Goal: Task Accomplishment & Management: Complete application form

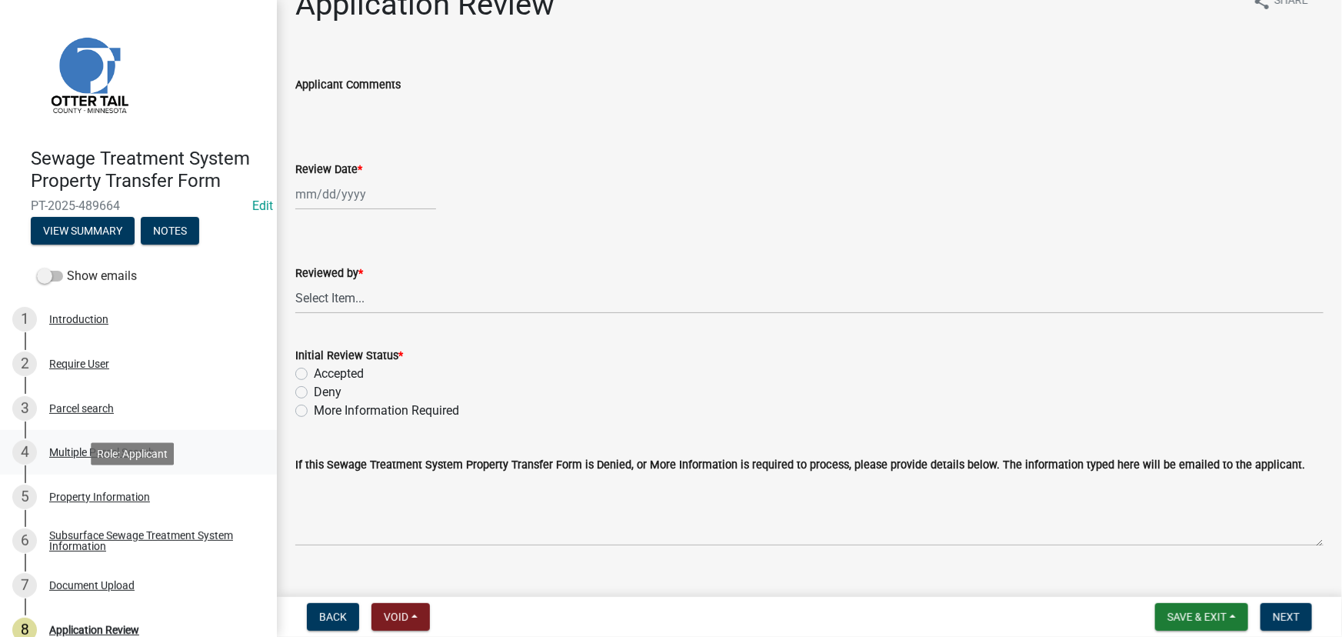
scroll to position [59, 0]
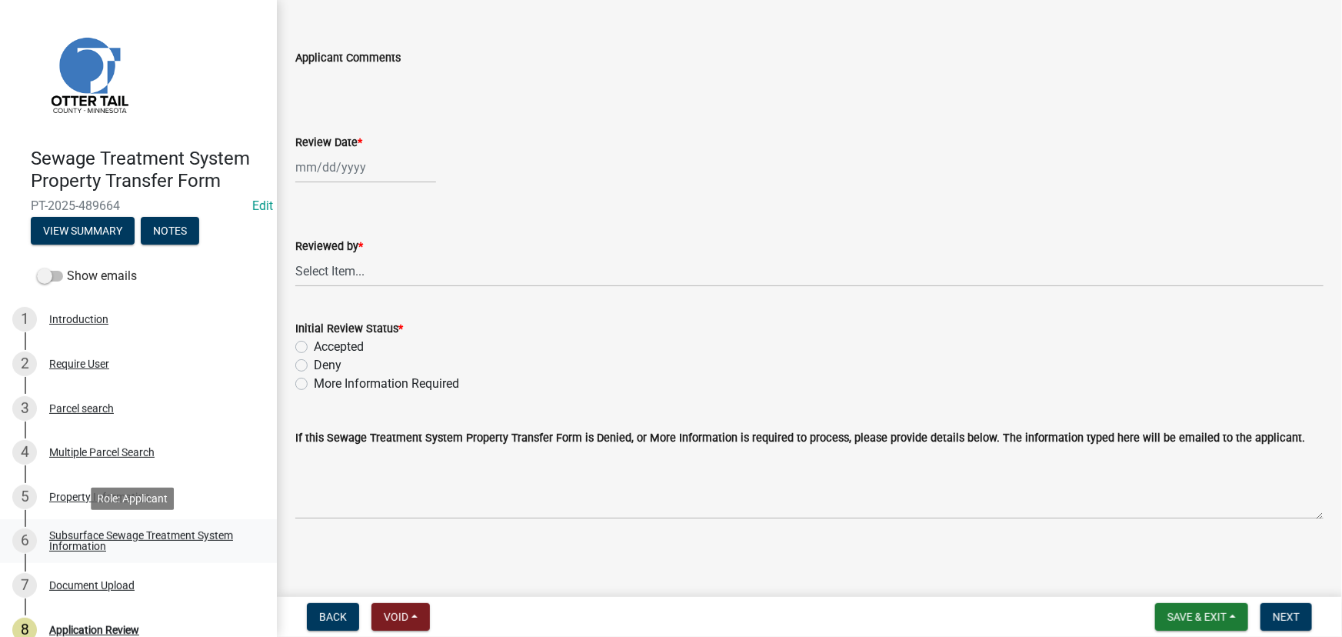
click at [129, 525] on link "6 Subsurface Sewage Treatment System Information" at bounding box center [138, 541] width 277 height 45
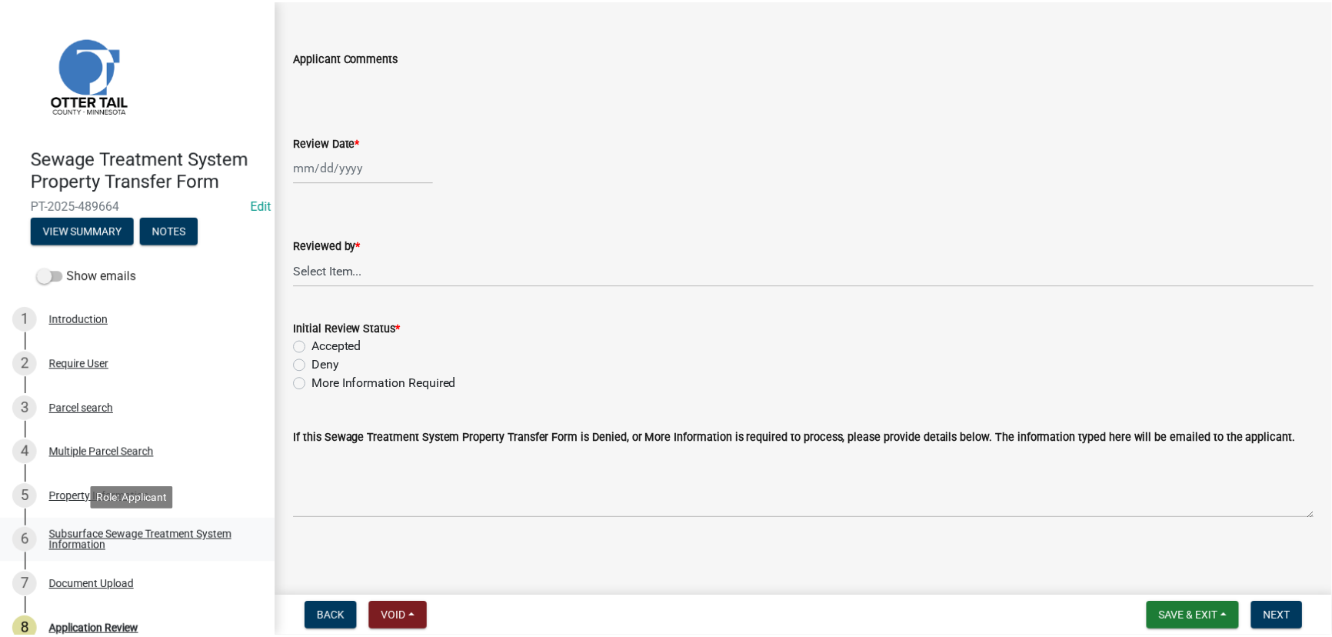
scroll to position [0, 0]
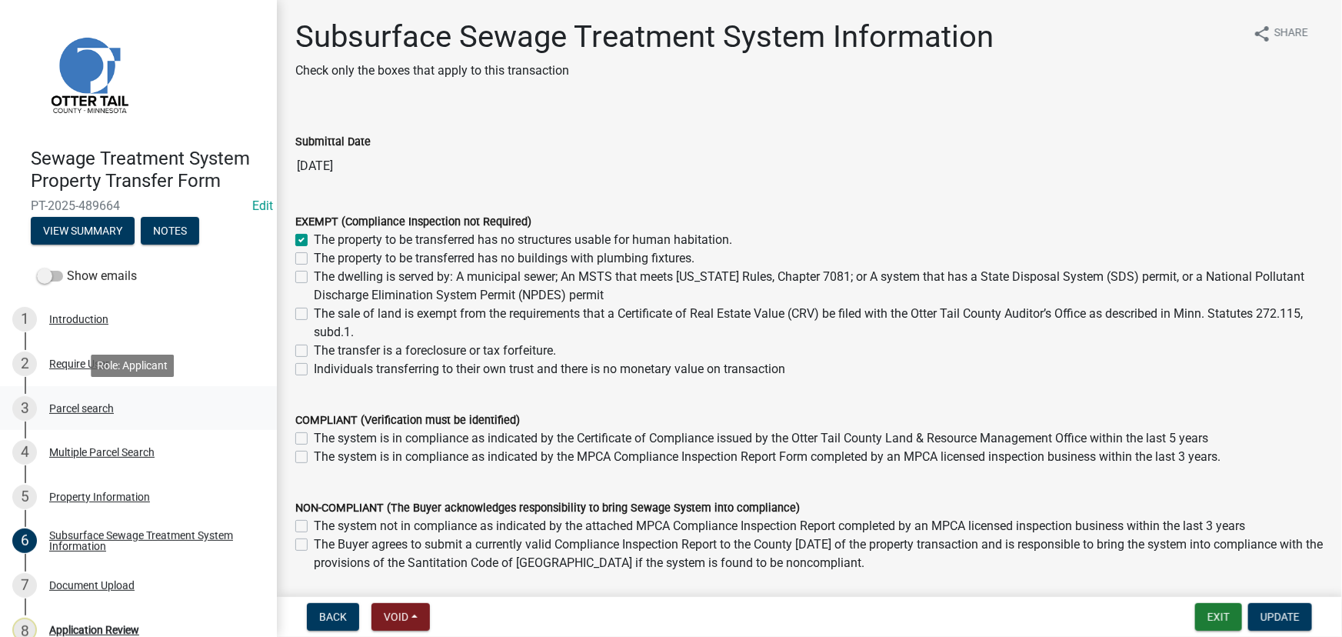
click at [47, 405] on div "3 Parcel search" at bounding box center [132, 408] width 240 height 25
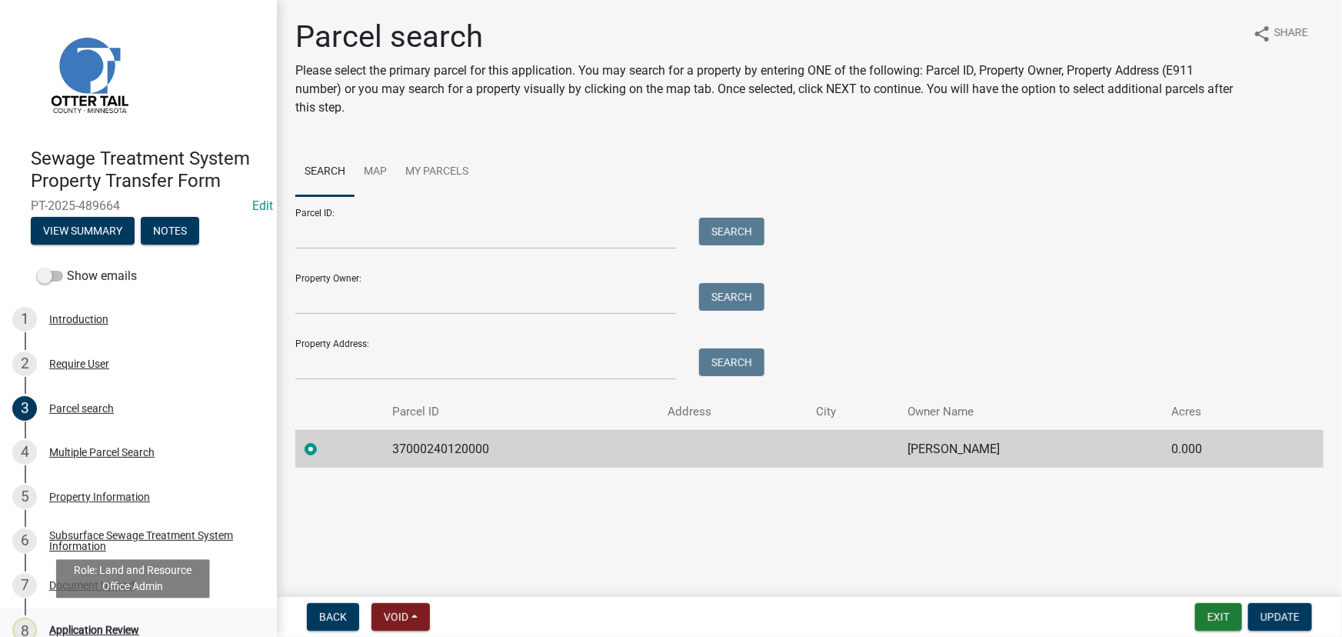
click at [92, 629] on div "Application Review" at bounding box center [94, 629] width 90 height 11
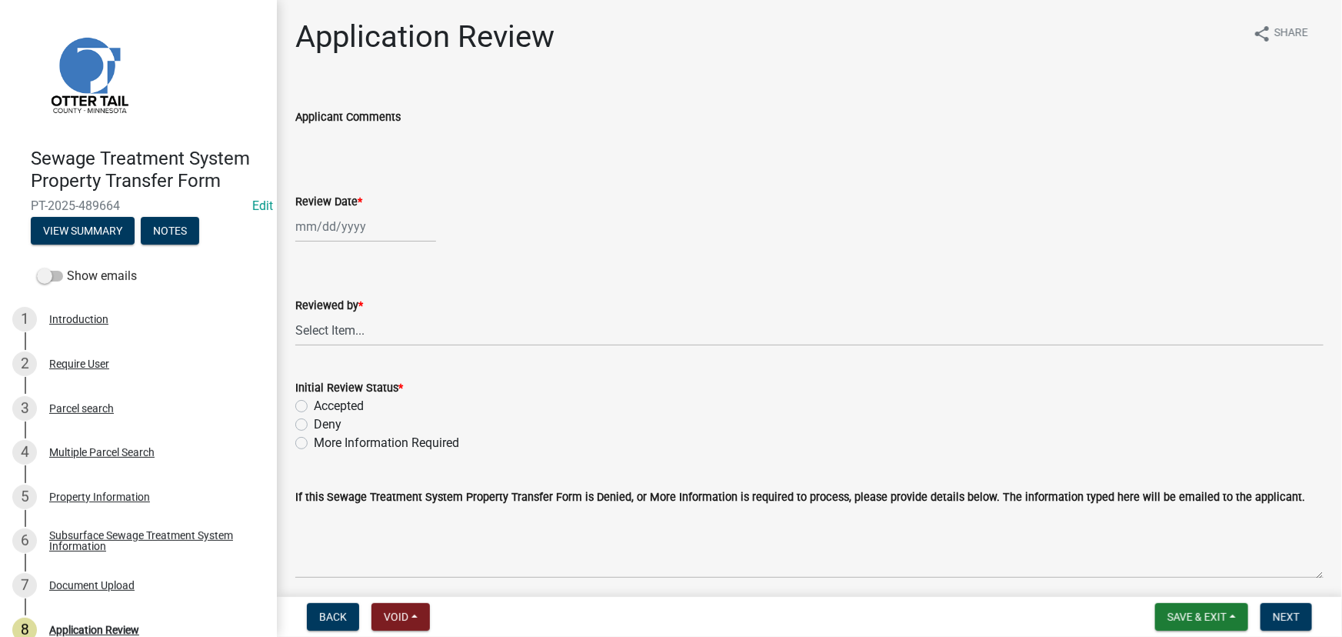
click at [388, 228] on div at bounding box center [365, 227] width 141 height 32
select select "10"
select select "2025"
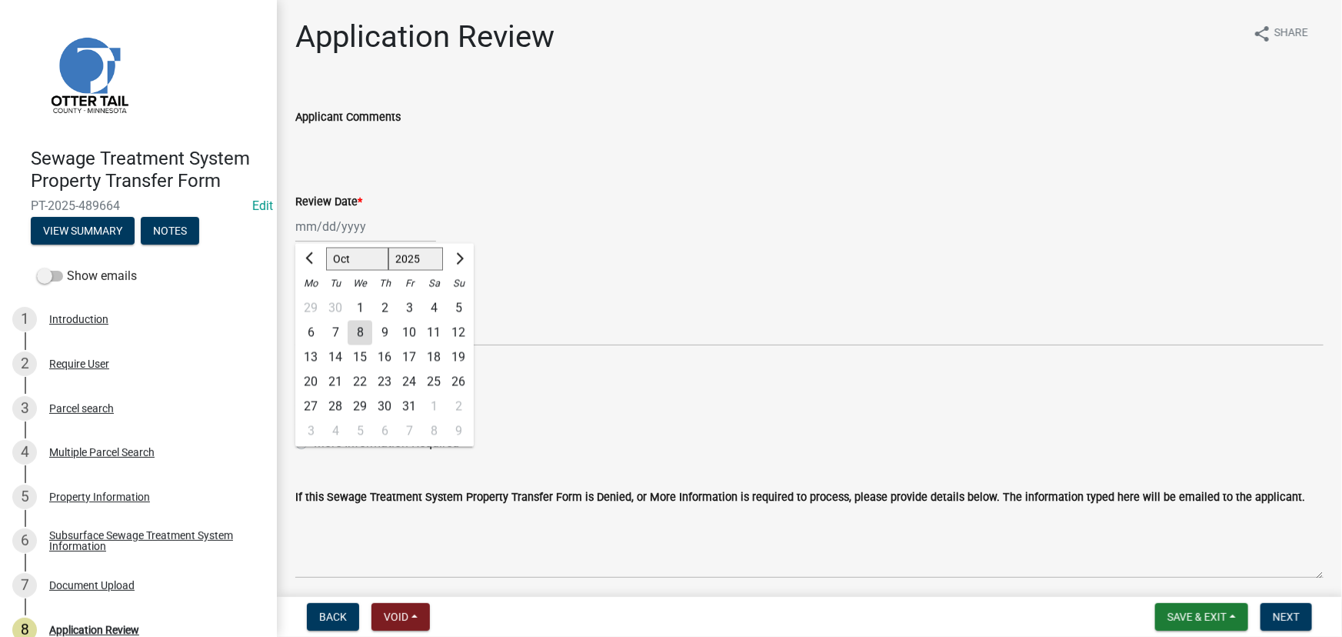
click at [528, 126] on input "Applicant Comments" at bounding box center [809, 141] width 1028 height 31
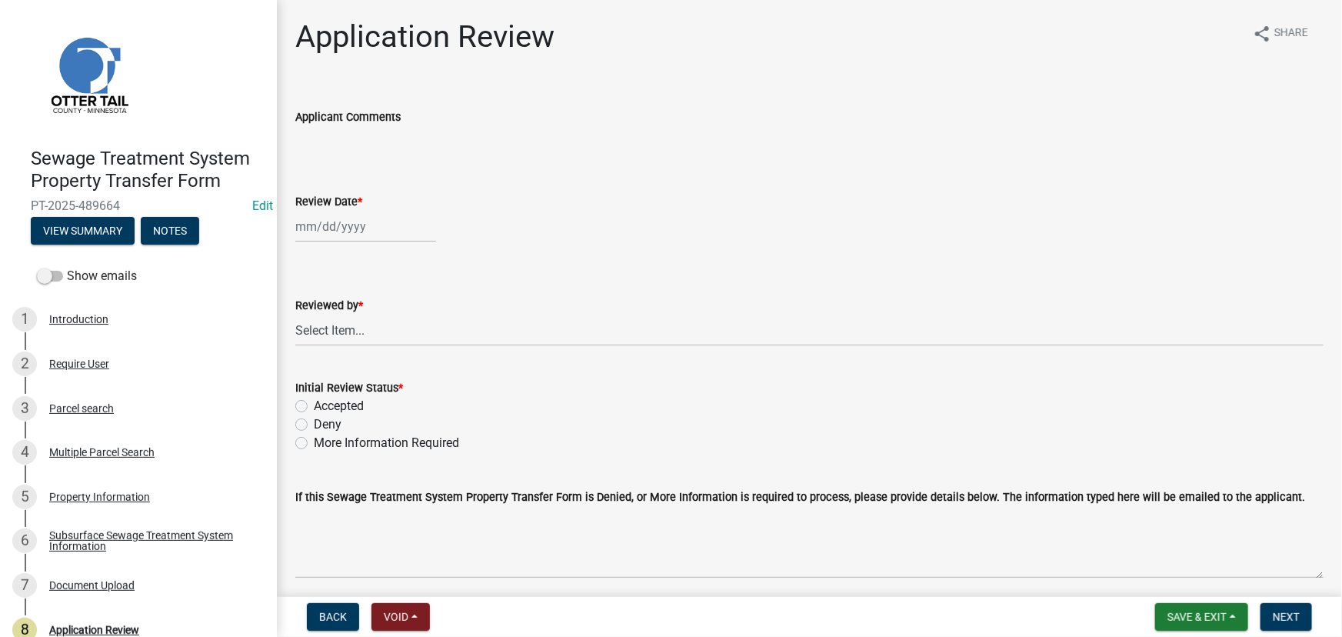
click at [528, 126] on input "Applicant Comments" at bounding box center [809, 141] width 1028 height 31
click at [523, 84] on div "Application Review share Share Applicant Comments Review Date * Reviewed by * S…" at bounding box center [809, 311] width 1051 height 586
click at [321, 230] on div at bounding box center [365, 227] width 141 height 32
select select "10"
select select "2025"
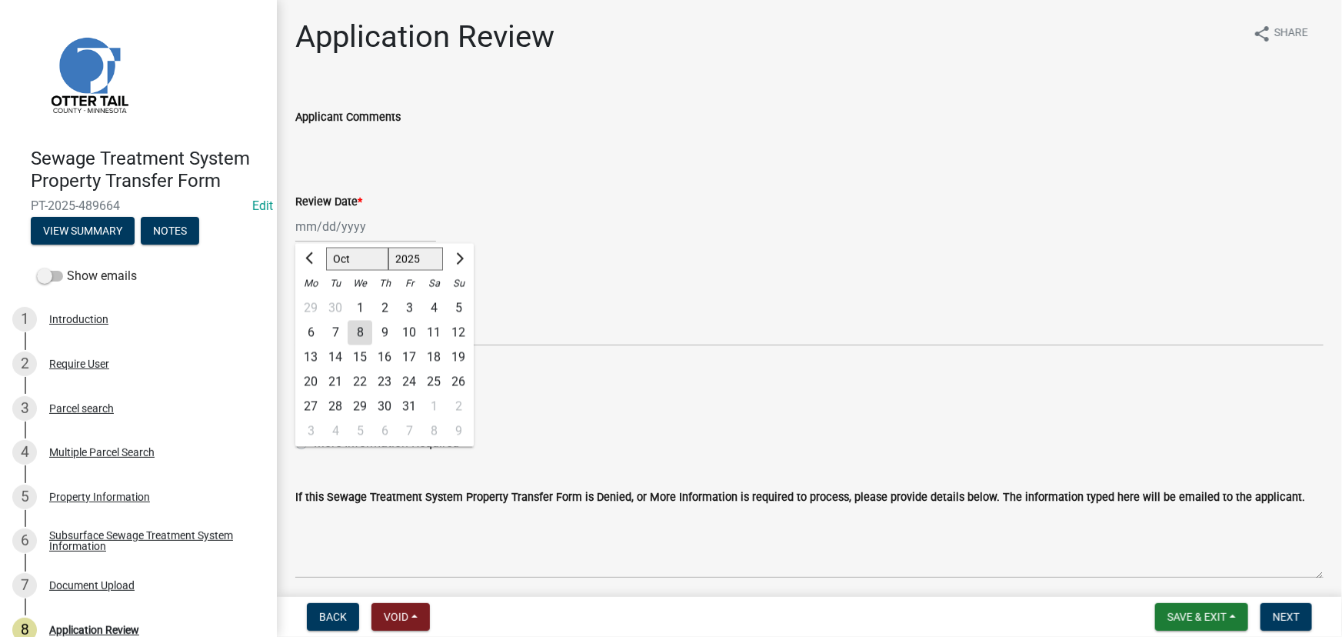
click at [361, 334] on div "8" at bounding box center [360, 333] width 25 height 25
type input "[DATE]"
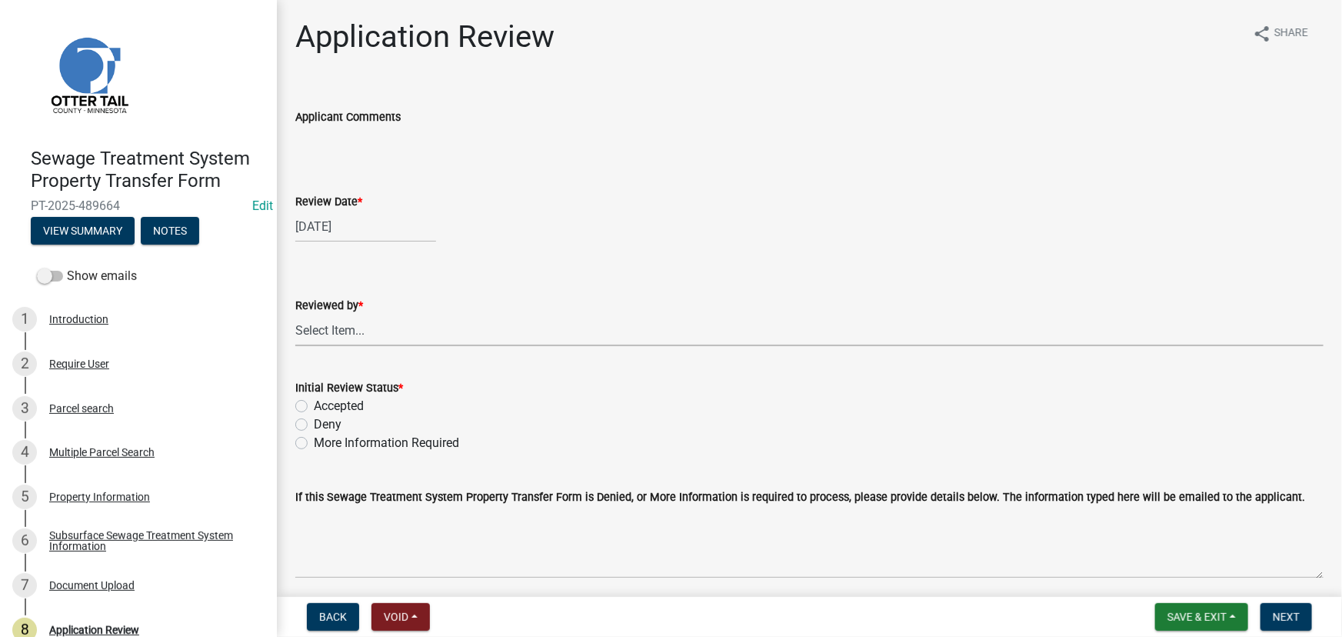
drag, startPoint x: 359, startPoint y: 335, endPoint x: 358, endPoint y: 315, distance: 19.2
click at [359, 335] on select "Select Item... [PERSON_NAME] [PERSON_NAME] [PERSON_NAME] [PERSON_NAME] [PERSON_…" at bounding box center [809, 331] width 1028 height 32
click at [295, 315] on select "Select Item... [PERSON_NAME] [PERSON_NAME] [PERSON_NAME] [PERSON_NAME] [PERSON_…" at bounding box center [809, 331] width 1028 height 32
select select "190fd4c8-42ef-492b-a4a0-a0213555944c"
click at [337, 403] on label "Accepted" at bounding box center [339, 406] width 50 height 18
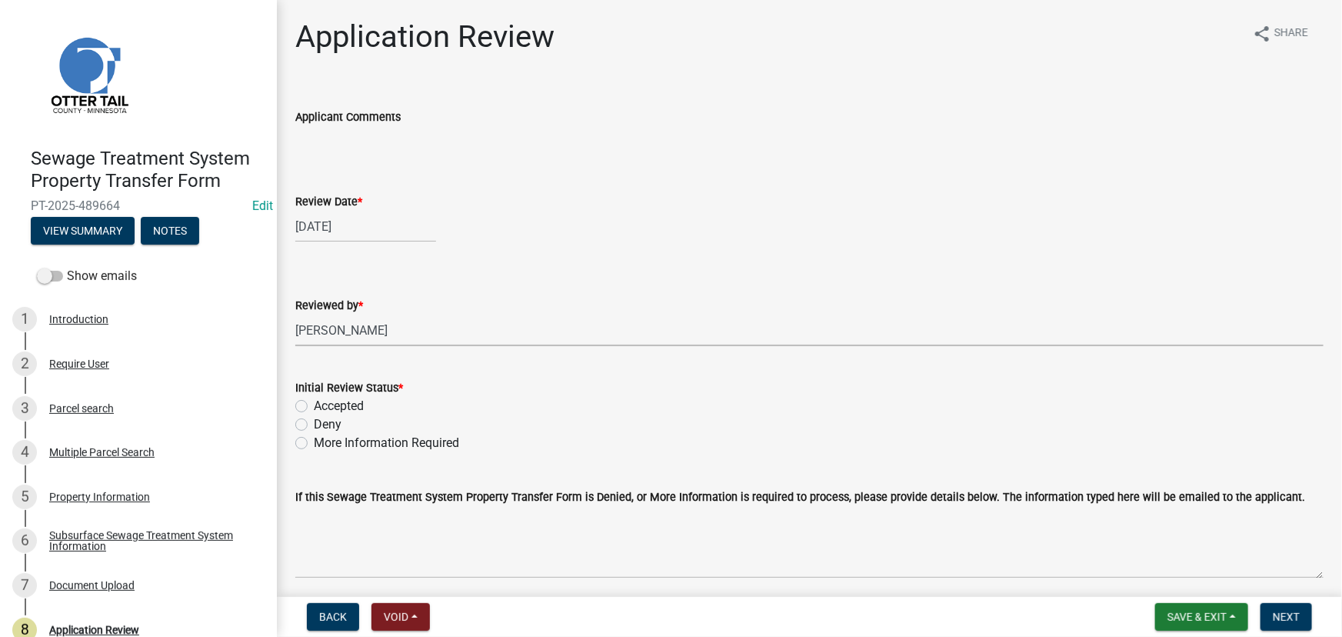
click at [324, 403] on input "Accepted" at bounding box center [319, 402] width 10 height 10
radio input "true"
click at [1270, 612] on button "Next" at bounding box center [1286, 617] width 52 height 28
click at [106, 514] on link "5 Property Information" at bounding box center [138, 496] width 277 height 45
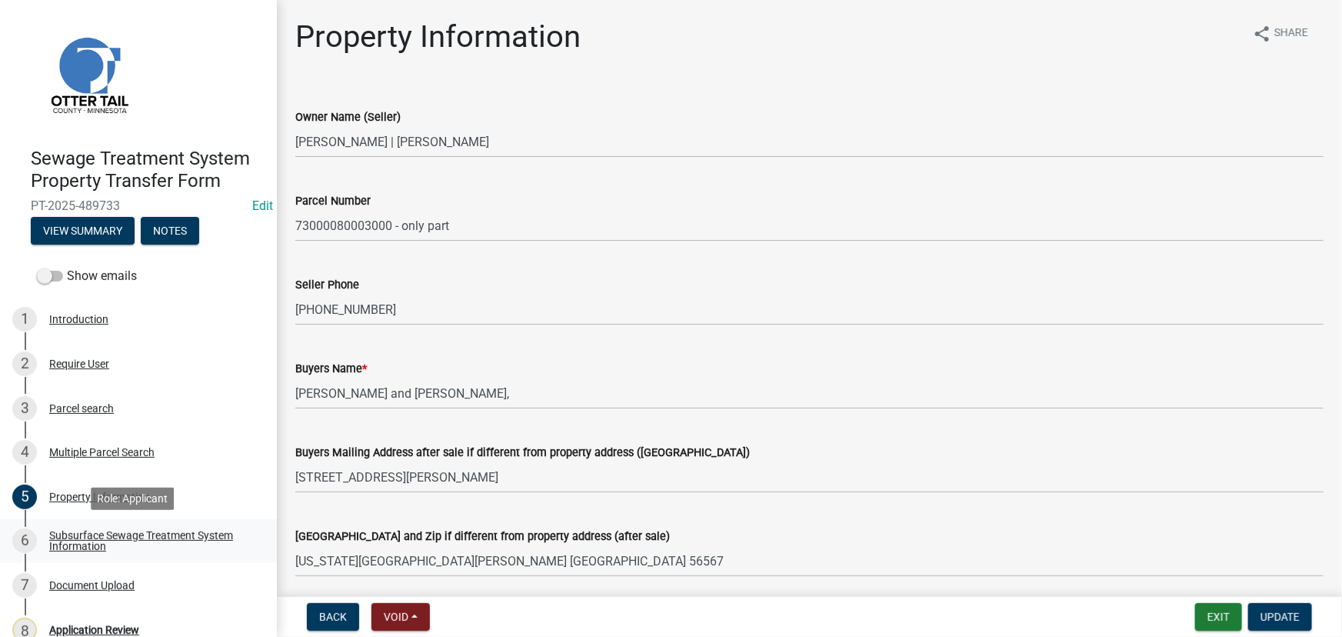
click at [101, 523] on link "6 Subsurface Sewage Treatment System Information" at bounding box center [138, 541] width 277 height 45
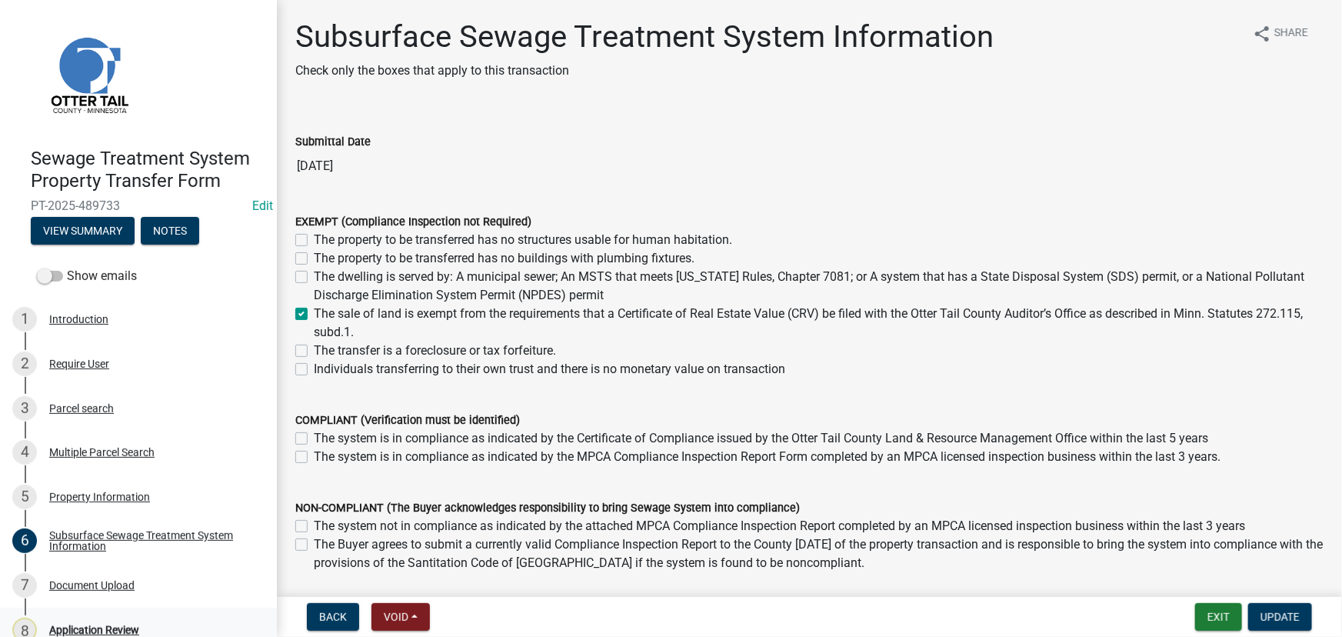
click at [105, 620] on div "8 Application Review" at bounding box center [132, 630] width 240 height 25
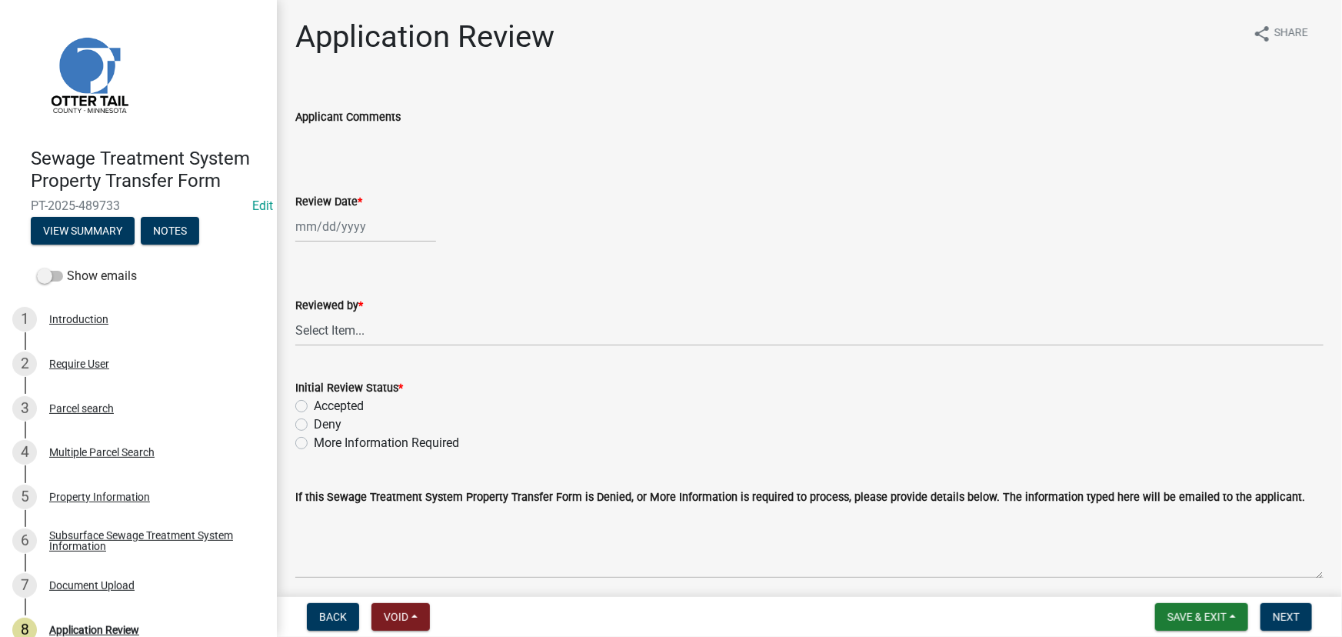
click at [352, 224] on div at bounding box center [365, 227] width 141 height 32
select select "10"
select select "2025"
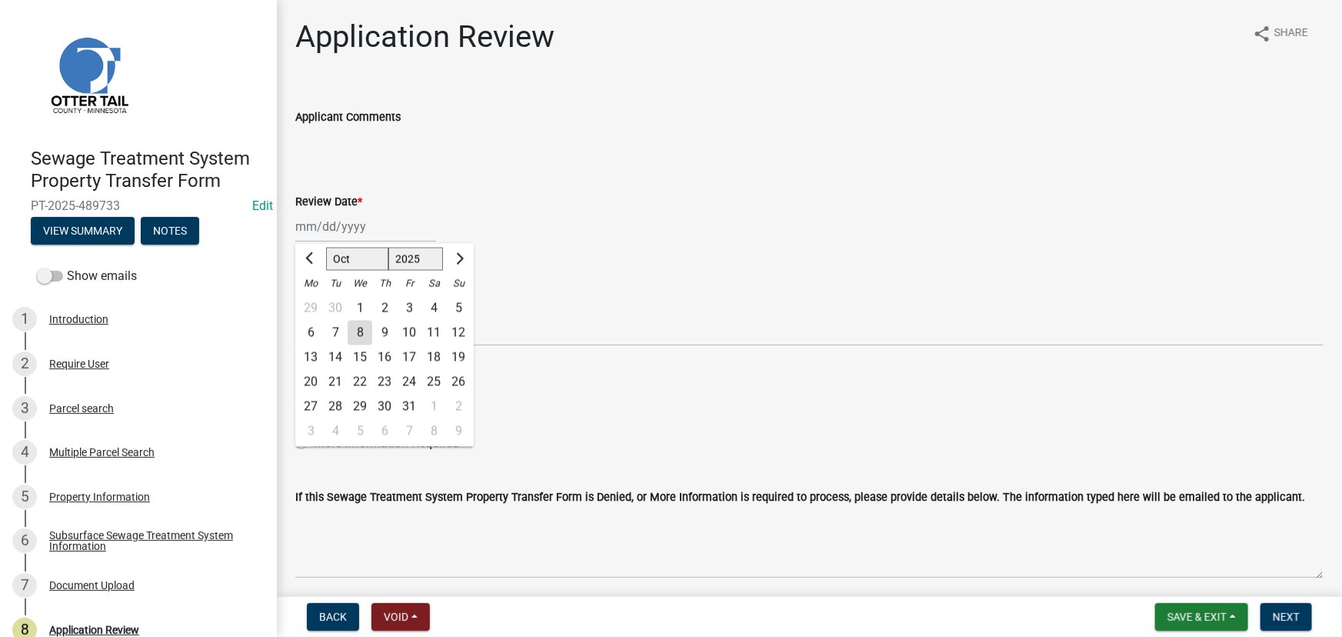
click at [361, 331] on div "8" at bounding box center [360, 333] width 25 height 25
type input "[DATE]"
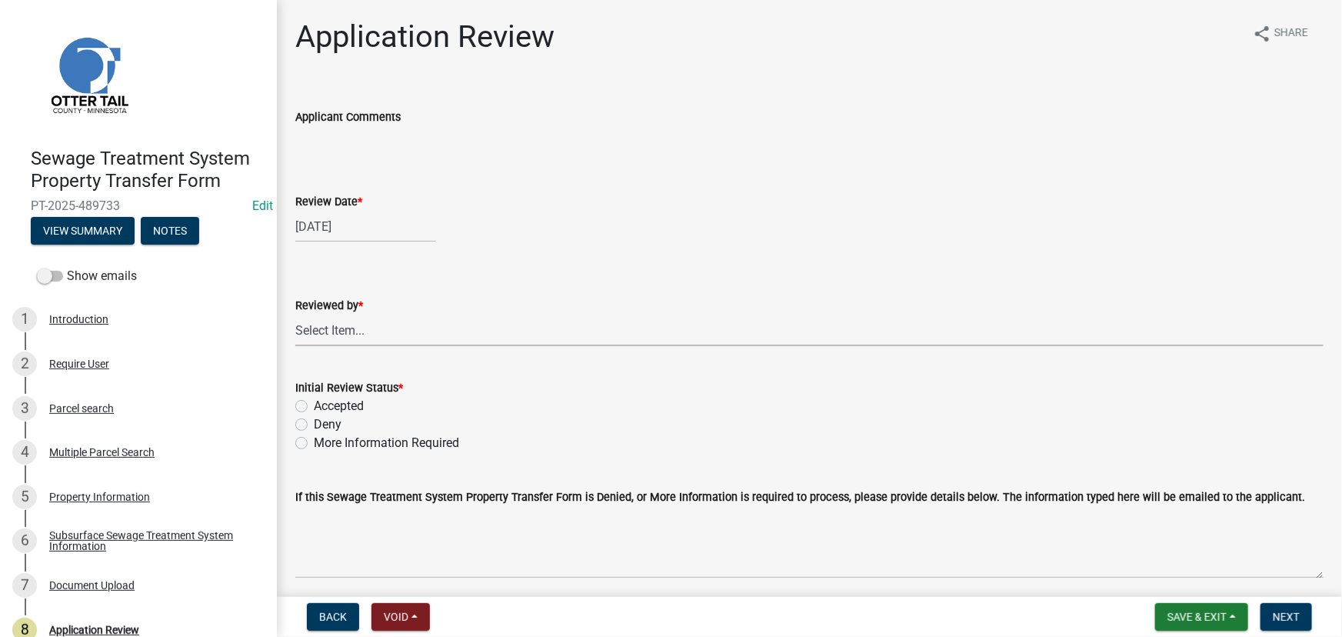
drag, startPoint x: 361, startPoint y: 331, endPoint x: 361, endPoint y: 322, distance: 9.3
click at [361, 331] on select "Select Item... Alexis Newark Amy Busko Andrea Perales Brittany Tollefson Christ…" at bounding box center [809, 331] width 1028 height 32
click at [295, 315] on select "Select Item... Alexis Newark Amy Busko Andrea Perales Brittany Tollefson Christ…" at bounding box center [809, 331] width 1028 height 32
select select "190fd4c8-42ef-492b-a4a0-a0213555944c"
click at [348, 416] on div "Deny" at bounding box center [809, 424] width 1028 height 18
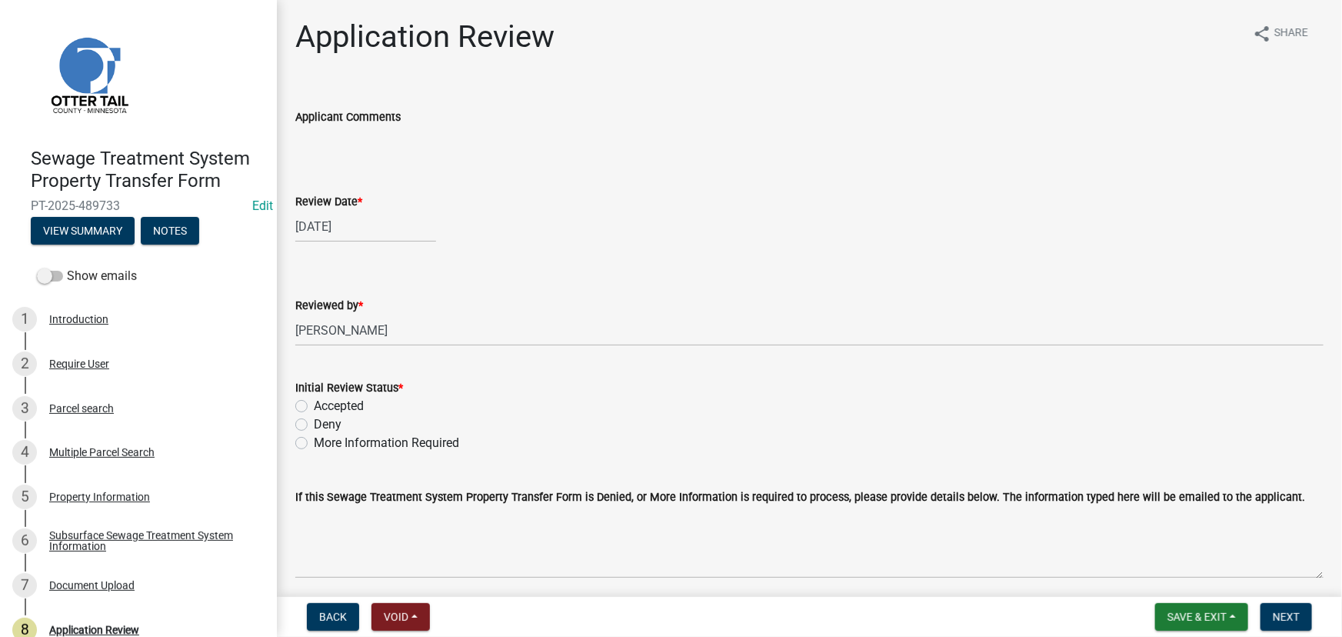
click at [346, 407] on label "Accepted" at bounding box center [339, 406] width 50 height 18
click at [324, 407] on input "Accepted" at bounding box center [319, 402] width 10 height 10
radio input "true"
click at [1290, 621] on span "Next" at bounding box center [1286, 617] width 27 height 12
click at [138, 543] on div "Subsurface Sewage Treatment System Information" at bounding box center [150, 541] width 203 height 22
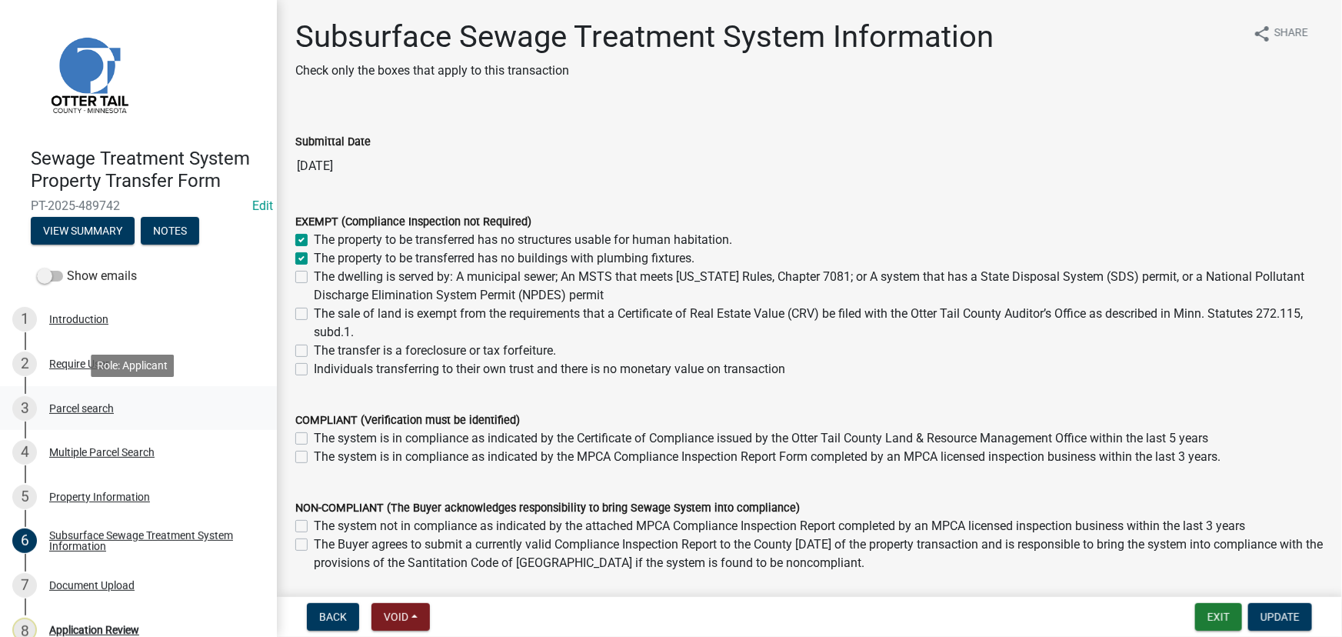
click at [81, 418] on div "3 Parcel search" at bounding box center [132, 408] width 240 height 25
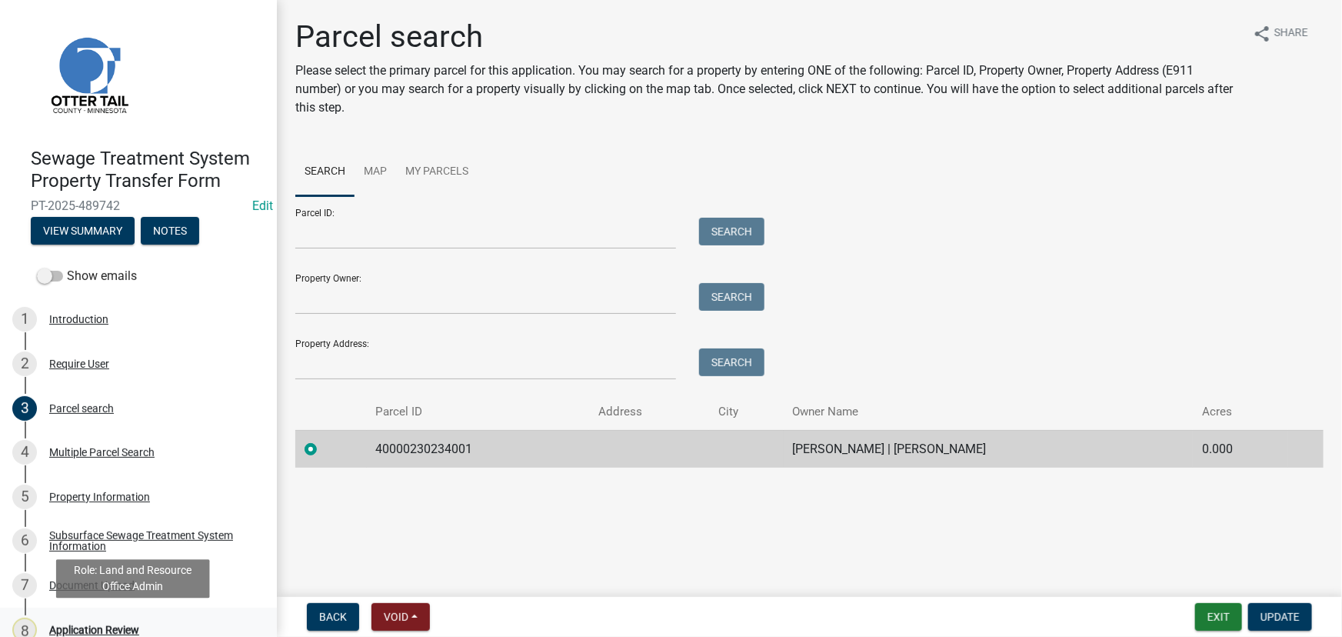
click at [102, 627] on div "Application Review" at bounding box center [94, 629] width 90 height 11
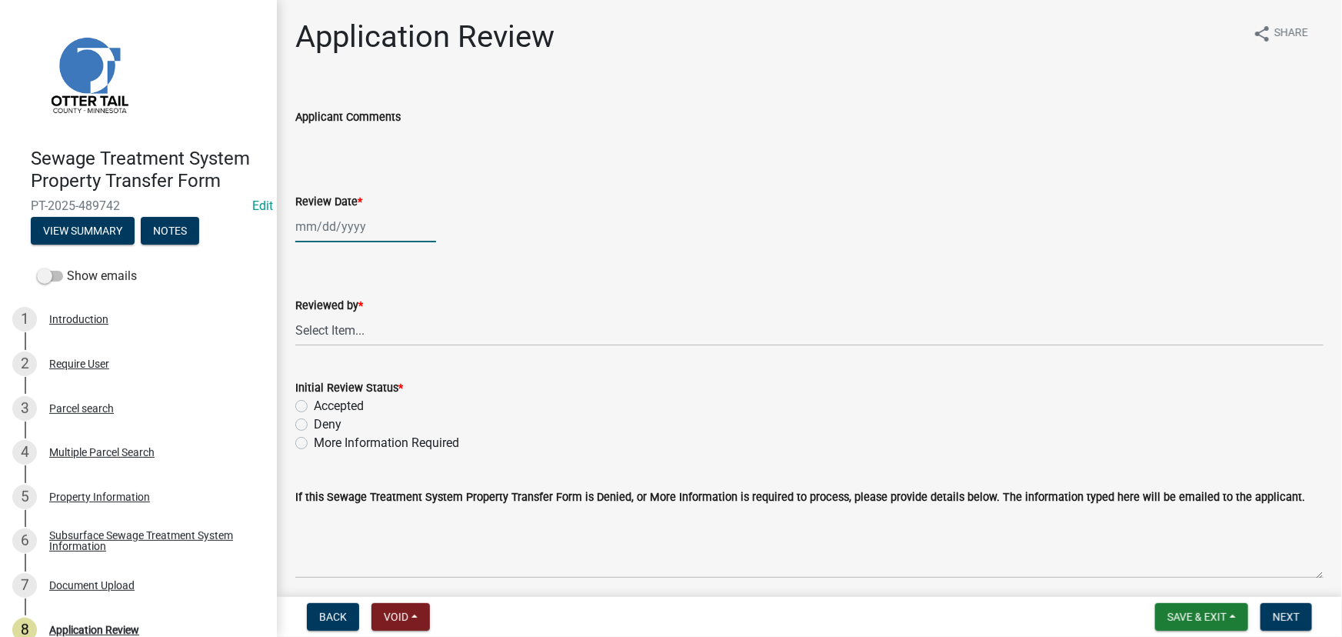
click at [327, 230] on div at bounding box center [365, 227] width 141 height 32
select select "10"
select select "2025"
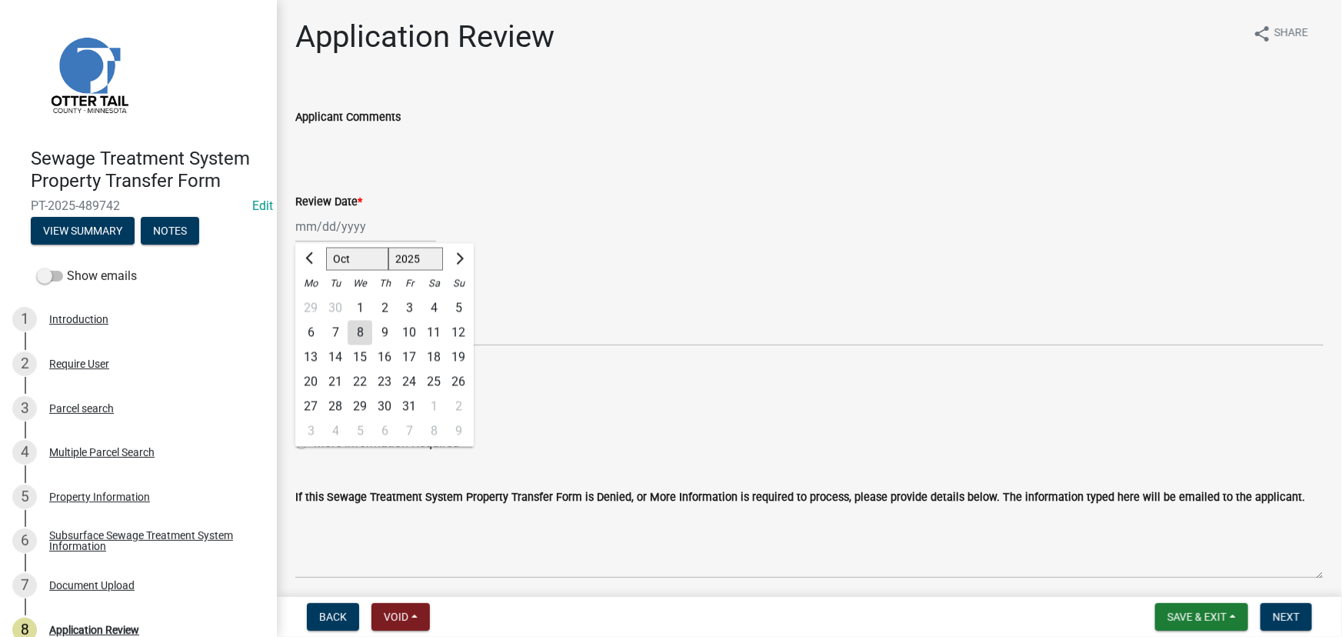
click at [358, 340] on div "8" at bounding box center [360, 333] width 25 height 25
type input "[DATE]"
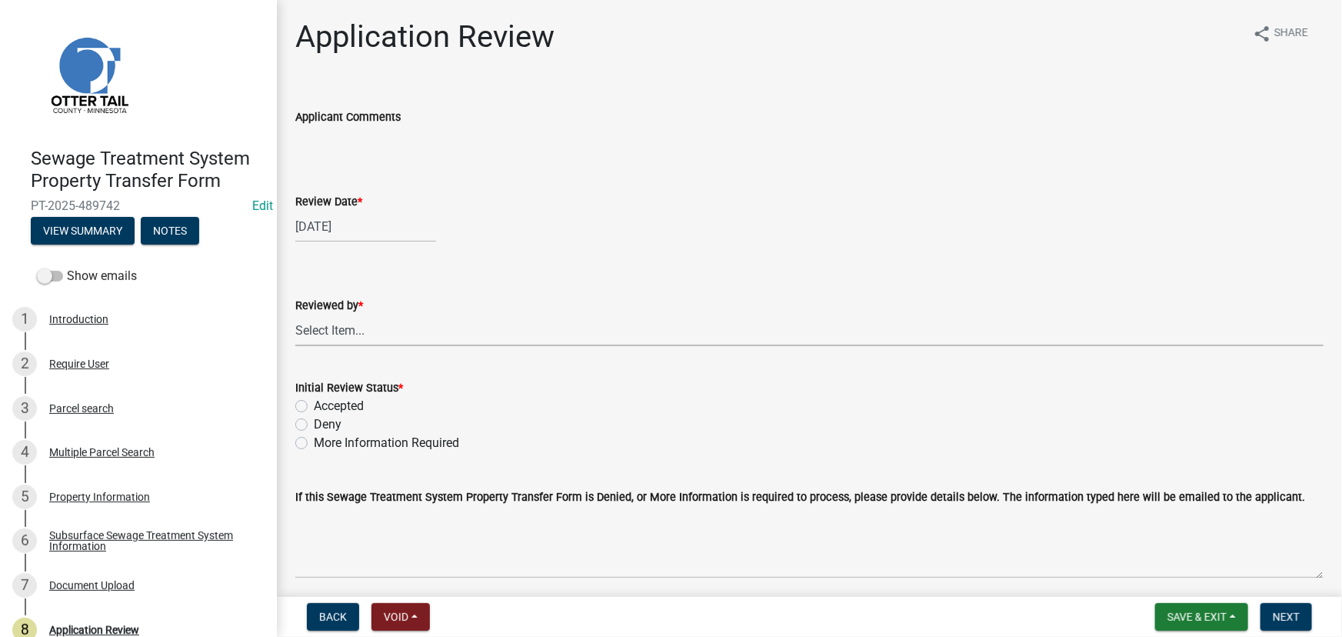
click at [358, 338] on select "Select Item... [PERSON_NAME] [PERSON_NAME] [PERSON_NAME] [PERSON_NAME] [PERSON_…" at bounding box center [809, 331] width 1028 height 32
click at [295, 315] on select "Select Item... [PERSON_NAME] [PERSON_NAME] [PERSON_NAME] [PERSON_NAME] [PERSON_…" at bounding box center [809, 331] width 1028 height 32
select select "190fd4c8-42ef-492b-a4a0-a0213555944c"
click at [350, 407] on label "Accepted" at bounding box center [339, 406] width 50 height 18
click at [324, 407] on input "Accepted" at bounding box center [319, 402] width 10 height 10
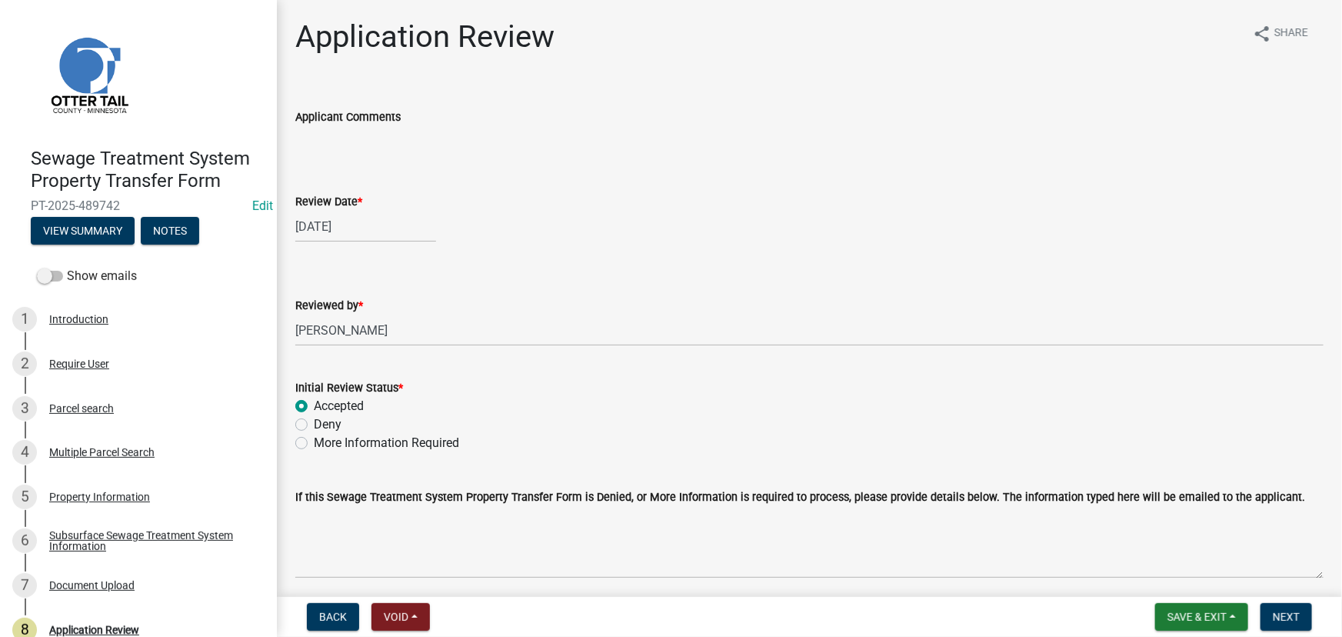
radio input "true"
click at [1293, 626] on button "Next" at bounding box center [1286, 617] width 52 height 28
click at [119, 522] on link "6 Subsurface Sewage Treatment System Information" at bounding box center [138, 541] width 277 height 45
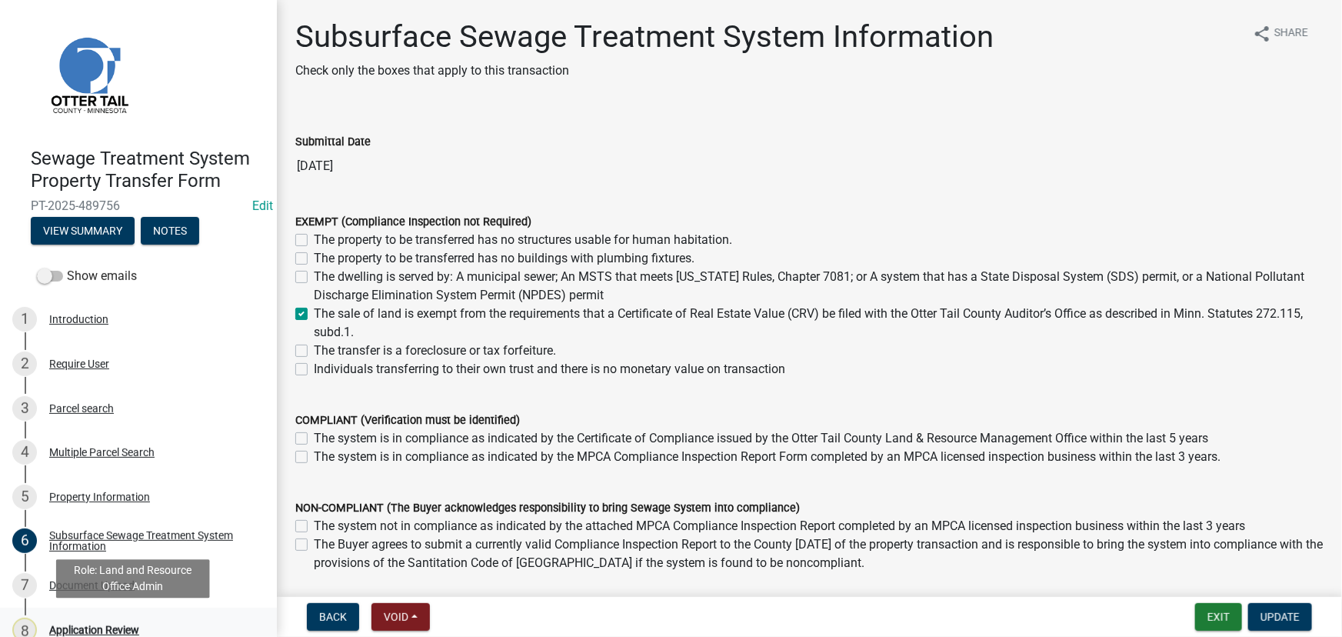
click at [61, 631] on div "Application Review" at bounding box center [94, 629] width 90 height 11
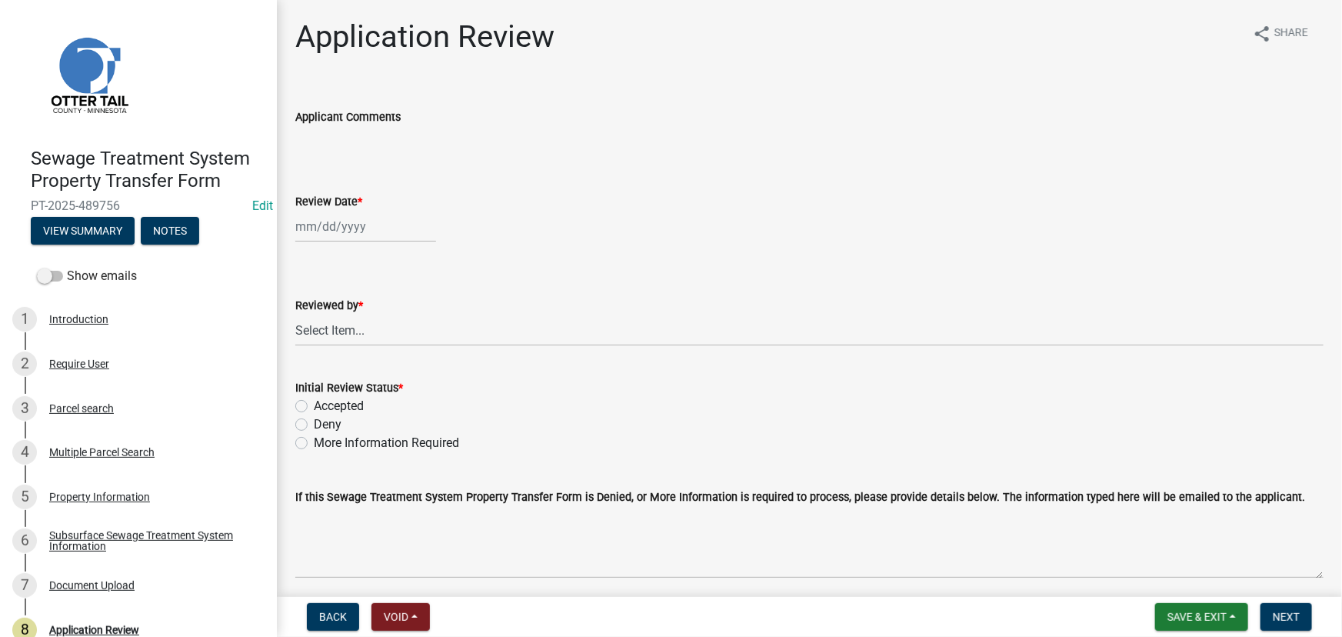
click at [335, 231] on div at bounding box center [365, 227] width 141 height 32
select select "10"
select select "2025"
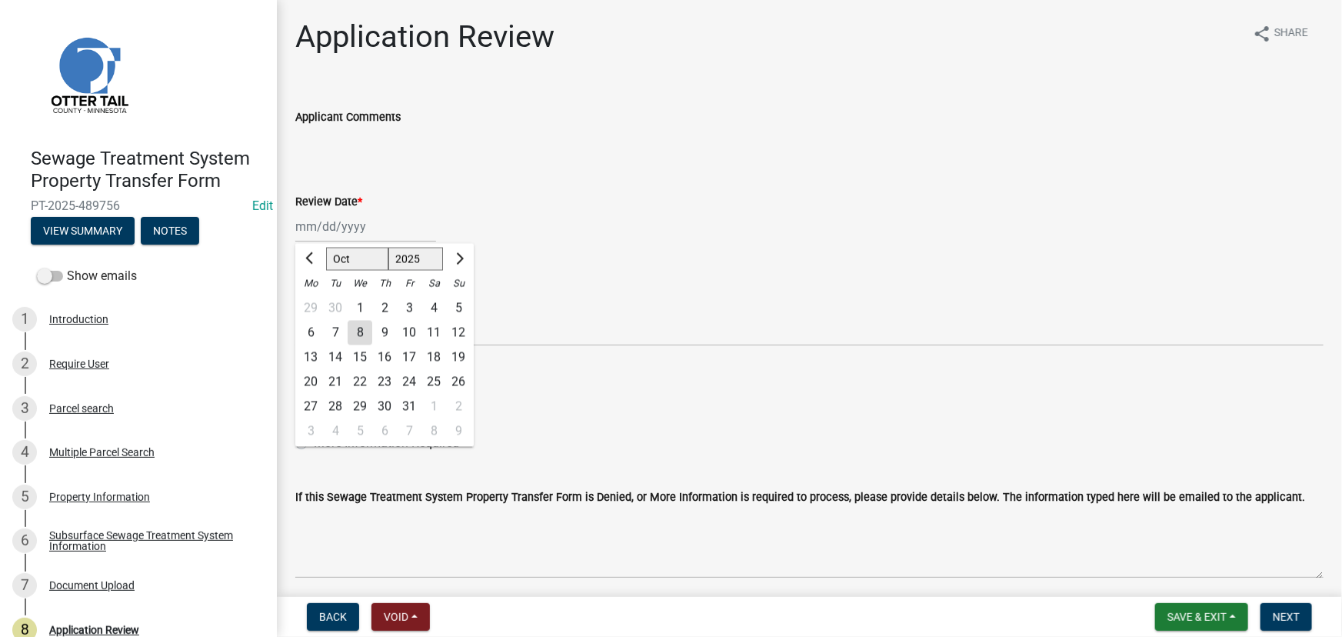
click at [368, 330] on div "8" at bounding box center [360, 333] width 25 height 25
type input "[DATE]"
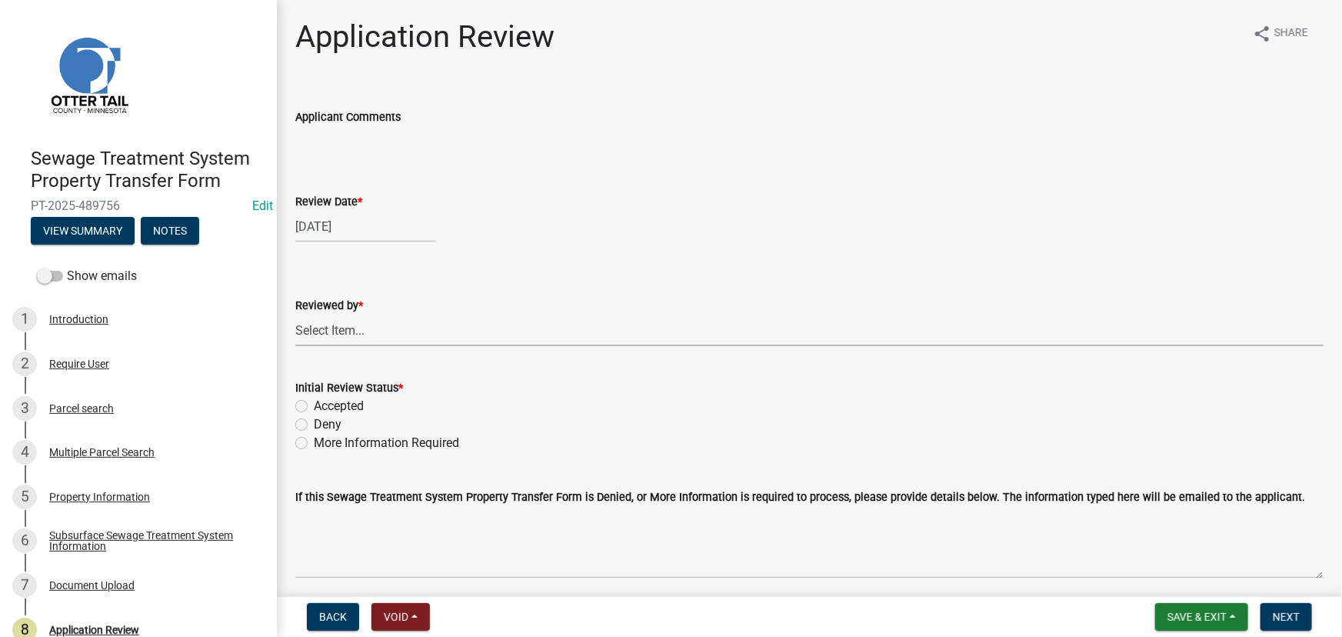
click at [368, 330] on select "Select Item... [PERSON_NAME] [PERSON_NAME] [PERSON_NAME] [PERSON_NAME] [PERSON_…" at bounding box center [809, 331] width 1028 height 32
click at [295, 315] on select "Select Item... [PERSON_NAME] [PERSON_NAME] [PERSON_NAME] [PERSON_NAME] [PERSON_…" at bounding box center [809, 331] width 1028 height 32
select select "190fd4c8-42ef-492b-a4a0-a0213555944c"
click at [348, 404] on label "Accepted" at bounding box center [339, 406] width 50 height 18
click at [324, 404] on input "Accepted" at bounding box center [319, 402] width 10 height 10
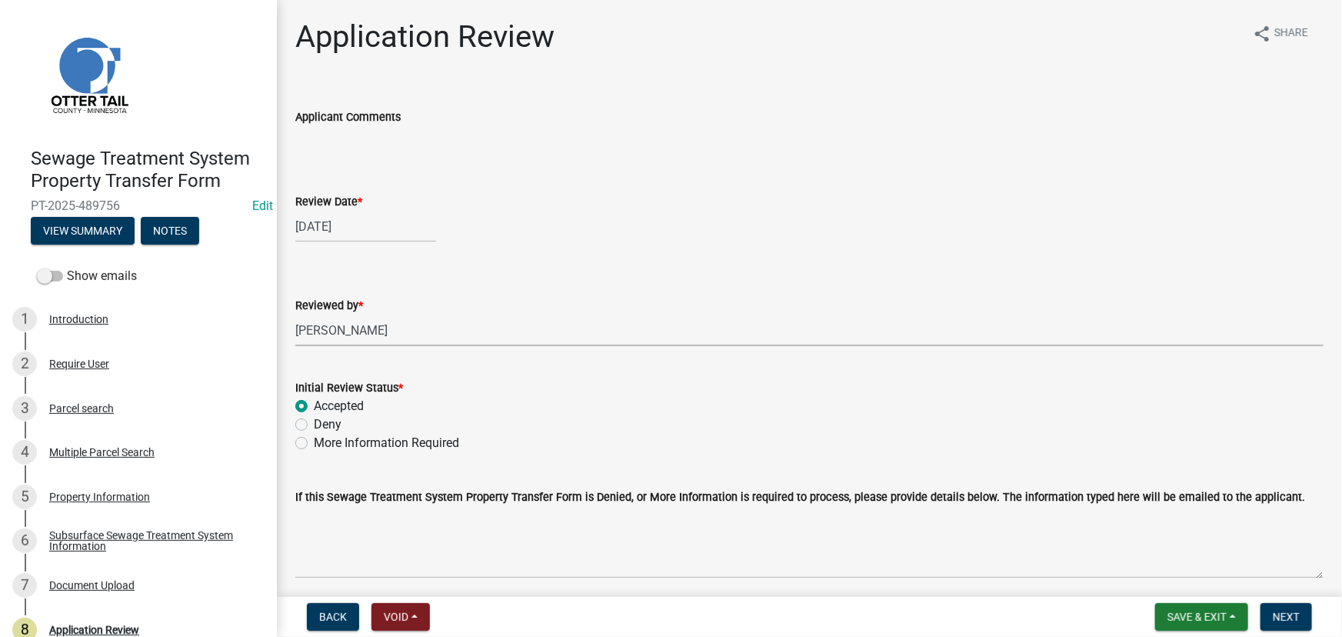
radio input "true"
click at [1289, 614] on span "Next" at bounding box center [1286, 617] width 27 height 12
click at [145, 535] on div "Subsurface Sewage Treatment System Information" at bounding box center [150, 541] width 203 height 22
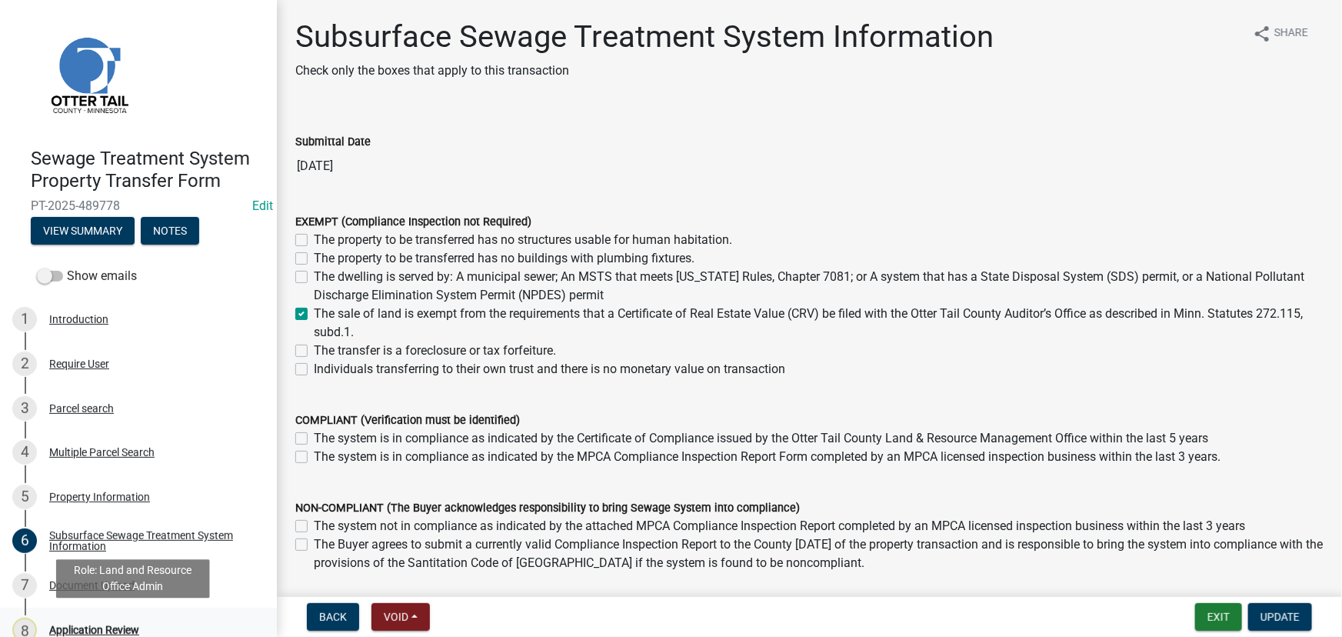
click at [117, 622] on div "8 Application Review" at bounding box center [132, 630] width 240 height 25
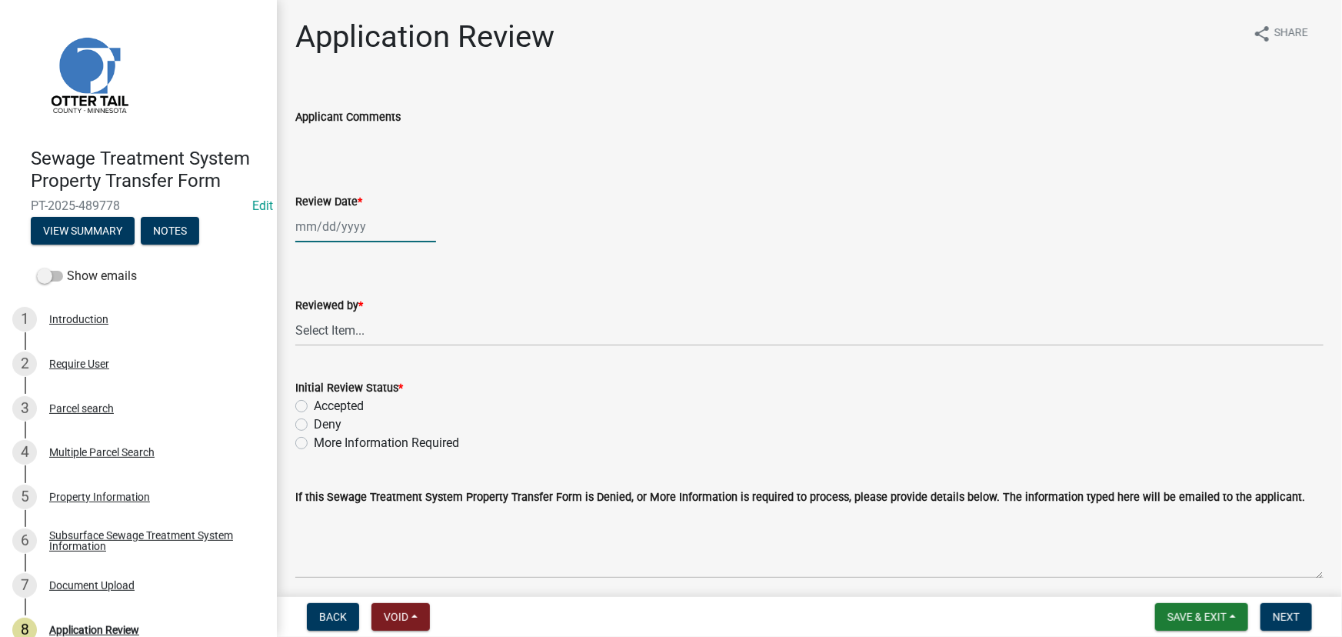
click at [342, 228] on div at bounding box center [365, 227] width 141 height 32
select select "10"
select select "2025"
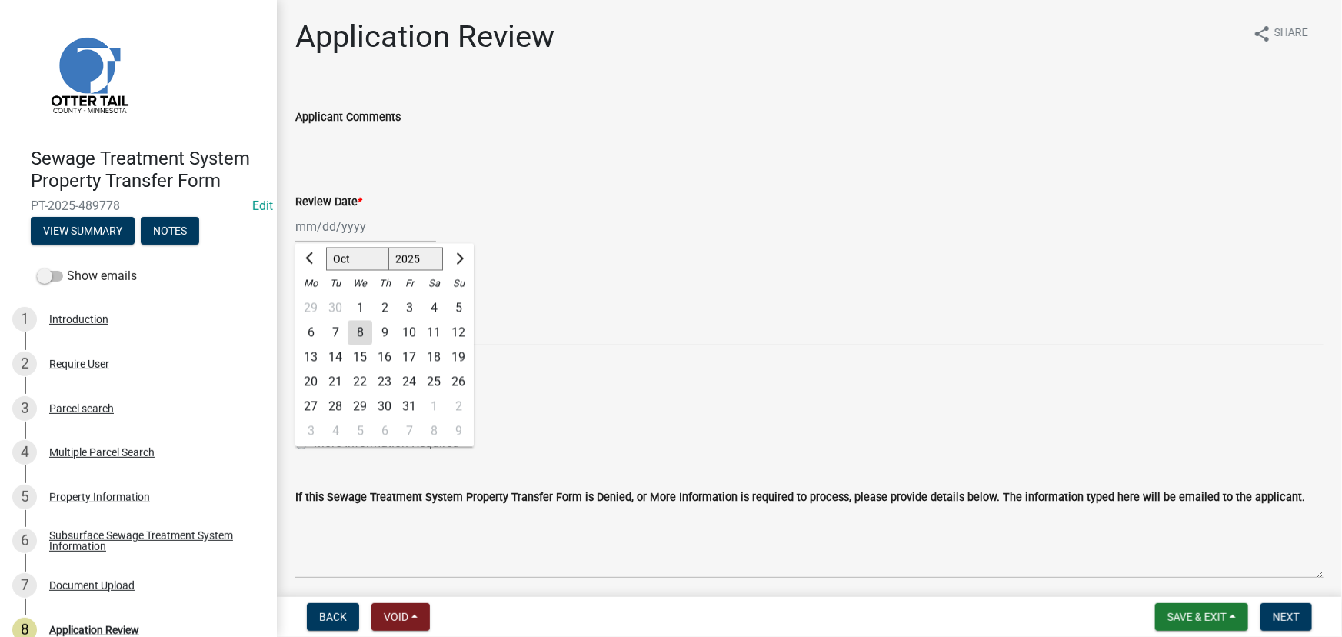
click at [364, 332] on div "8" at bounding box center [360, 333] width 25 height 25
type input "[DATE]"
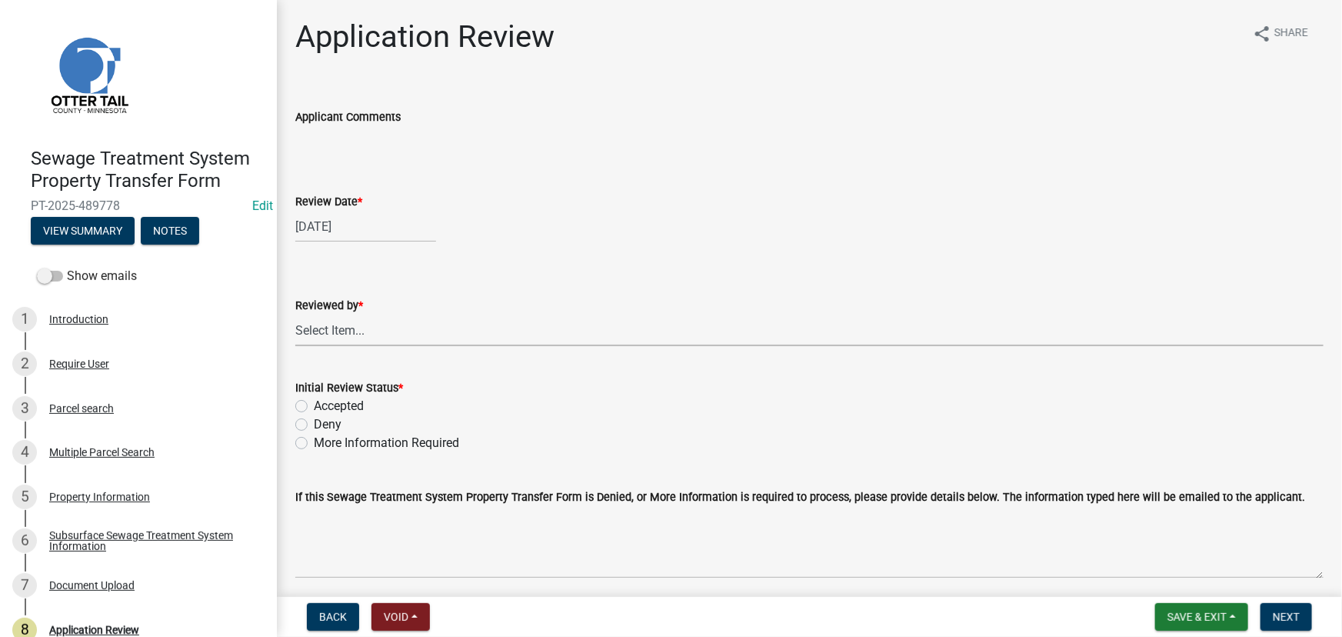
click at [366, 333] on select "Select Item... [PERSON_NAME] [PERSON_NAME] [PERSON_NAME] [PERSON_NAME] [PERSON_…" at bounding box center [809, 331] width 1028 height 32
click at [295, 315] on select "Select Item... [PERSON_NAME] [PERSON_NAME] [PERSON_NAME] [PERSON_NAME] [PERSON_…" at bounding box center [809, 331] width 1028 height 32
select select "190fd4c8-42ef-492b-a4a0-a0213555944c"
click at [343, 394] on div "Initial Review Status *" at bounding box center [809, 387] width 1028 height 18
click at [331, 395] on div "Initial Review Status *" at bounding box center [809, 387] width 1028 height 18
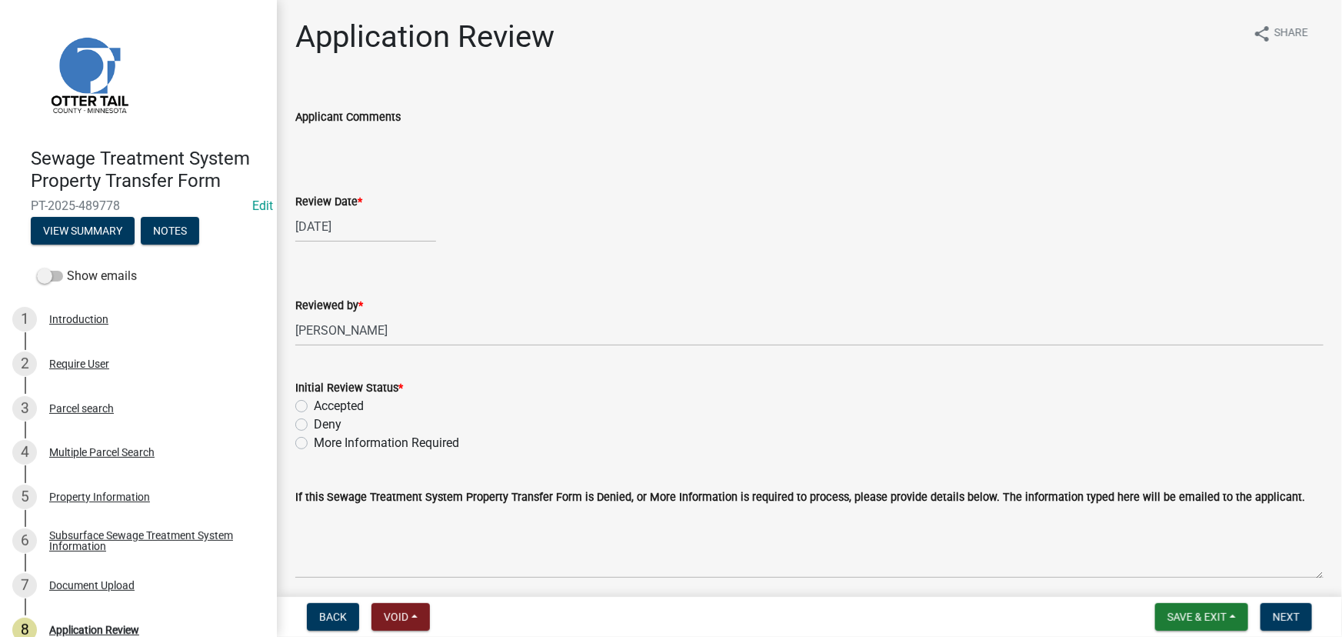
drag, startPoint x: 335, startPoint y: 401, endPoint x: 345, endPoint y: 408, distance: 12.4
click at [340, 405] on label "Accepted" at bounding box center [339, 406] width 50 height 18
click at [346, 397] on label "Accepted" at bounding box center [339, 406] width 50 height 18
click at [324, 397] on input "Accepted" at bounding box center [319, 402] width 10 height 10
radio input "true"
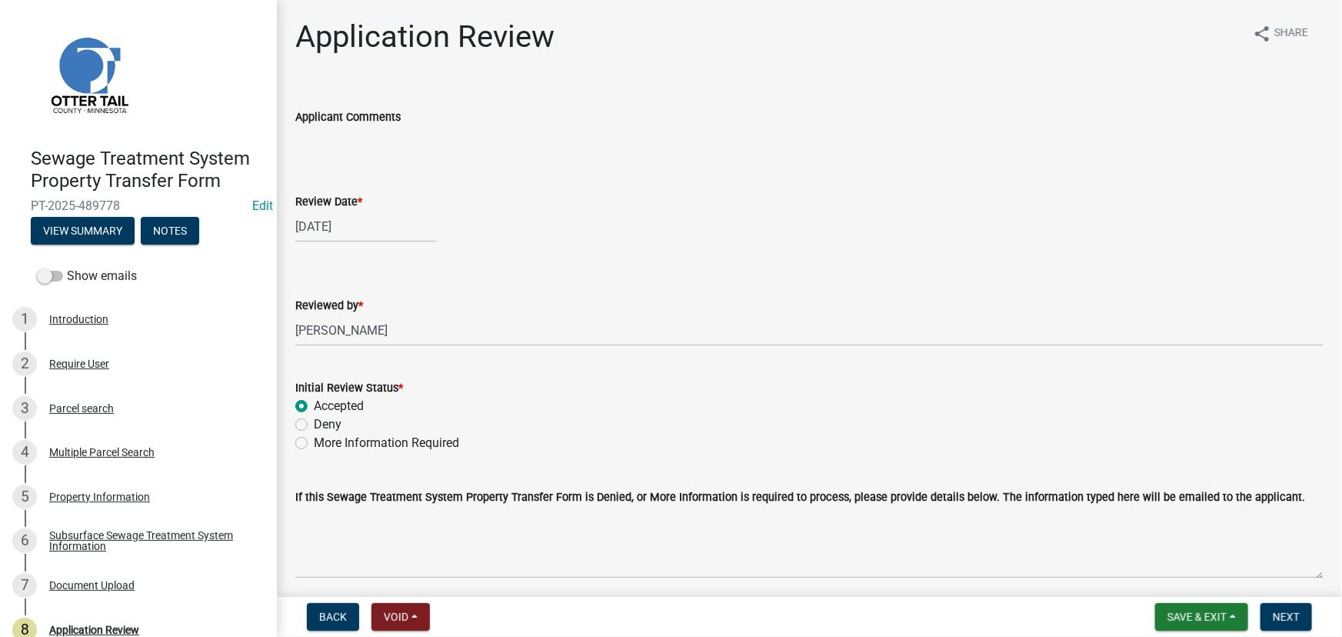
click at [339, 404] on label "Accepted" at bounding box center [339, 406] width 50 height 18
click at [324, 404] on input "Accepted" at bounding box center [319, 402] width 10 height 10
click at [339, 404] on label "Accepted" at bounding box center [339, 406] width 50 height 18
click at [324, 404] on input "Accepted" at bounding box center [319, 402] width 10 height 10
click at [1277, 616] on span "Next" at bounding box center [1286, 617] width 27 height 12
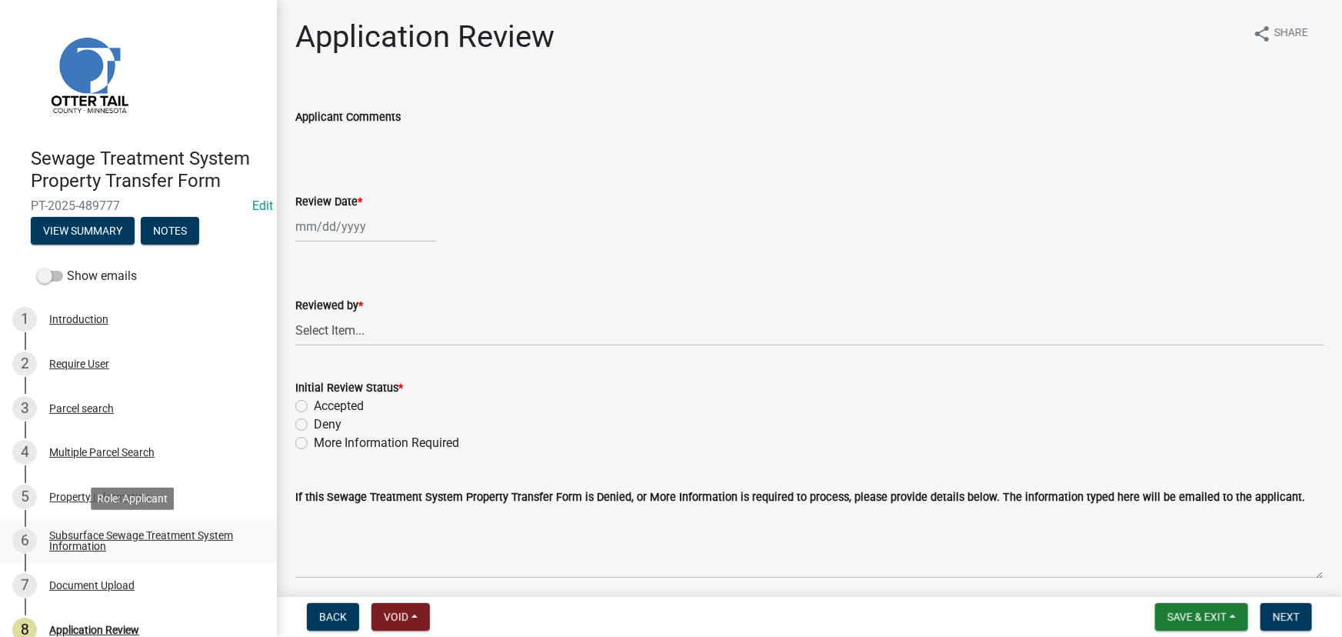
click at [128, 554] on link "6 Subsurface Sewage Treatment System Information" at bounding box center [138, 541] width 277 height 45
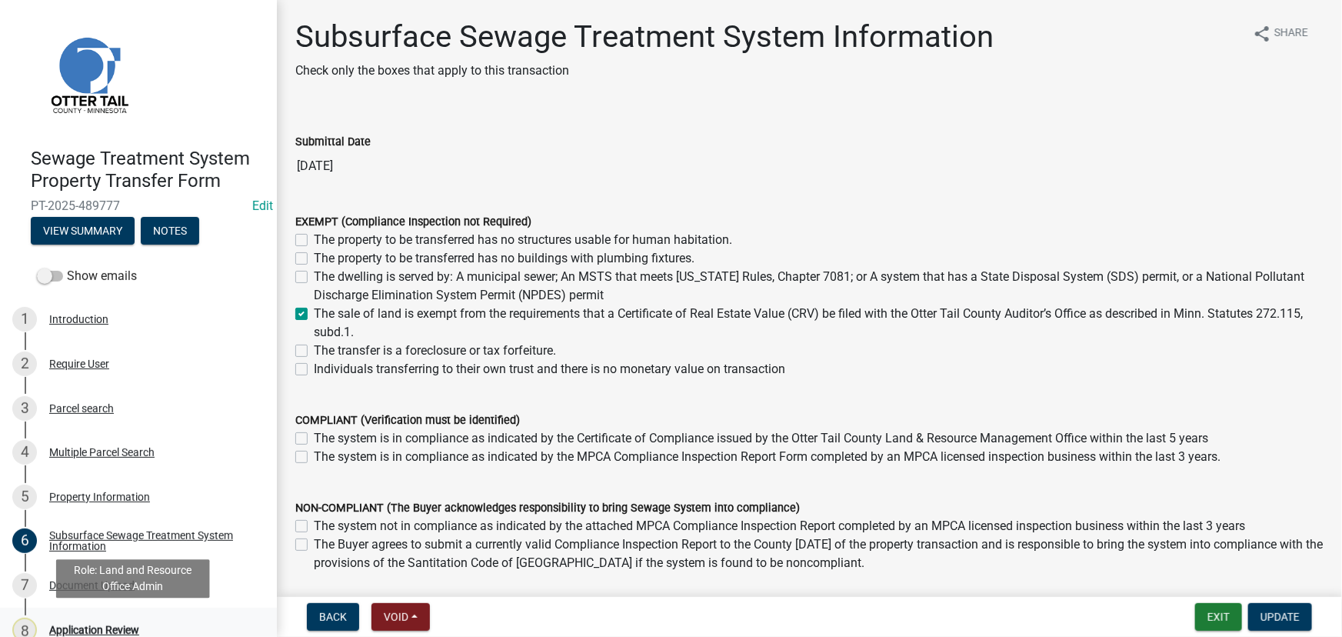
click at [115, 631] on div "Application Review" at bounding box center [94, 629] width 90 height 11
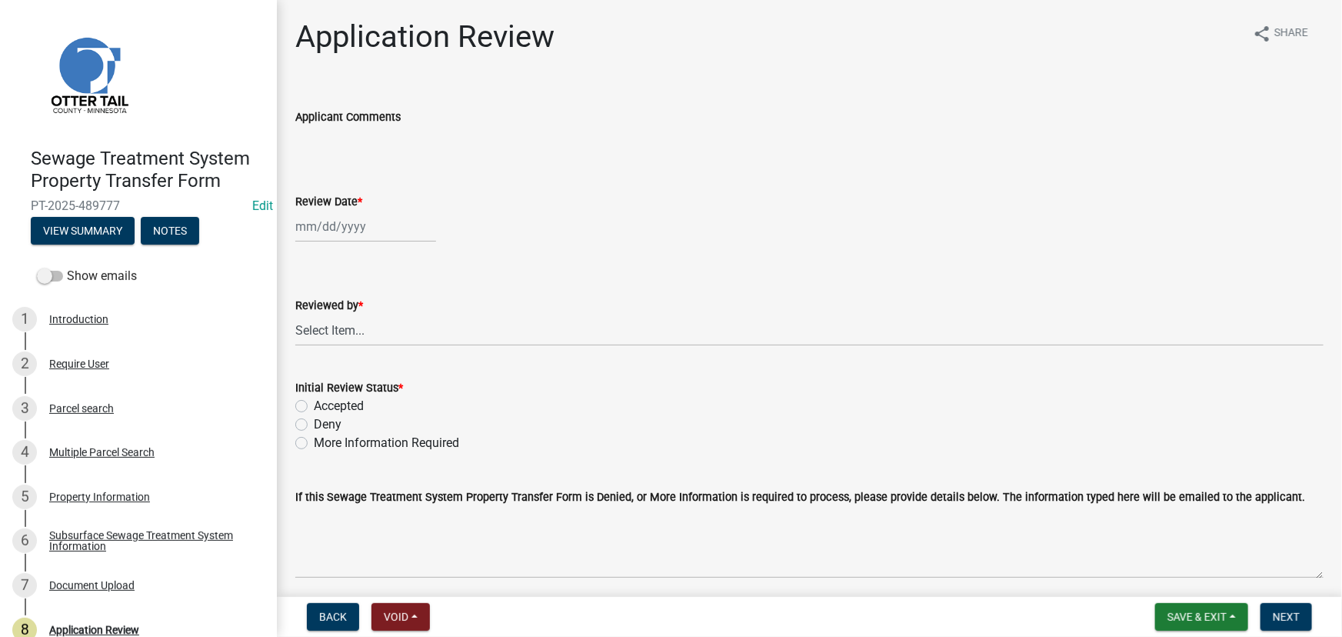
click at [345, 227] on div at bounding box center [365, 227] width 141 height 32
select select "10"
select select "2025"
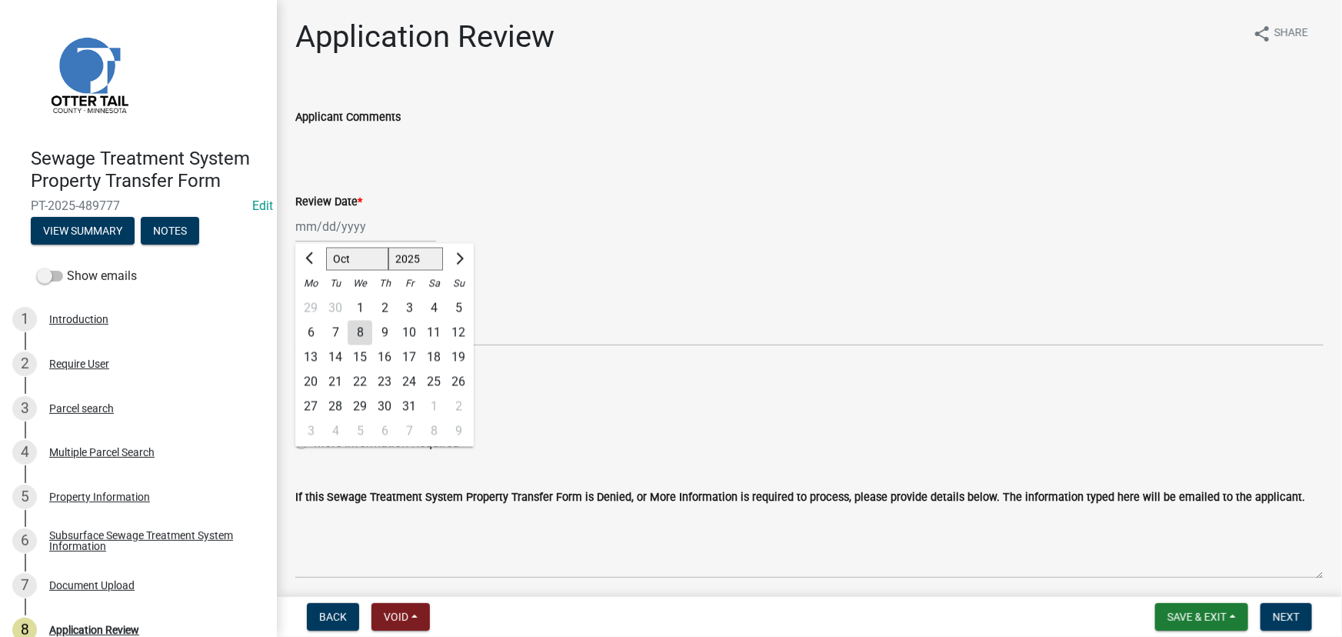
click at [365, 338] on div "8" at bounding box center [360, 333] width 25 height 25
type input "[DATE]"
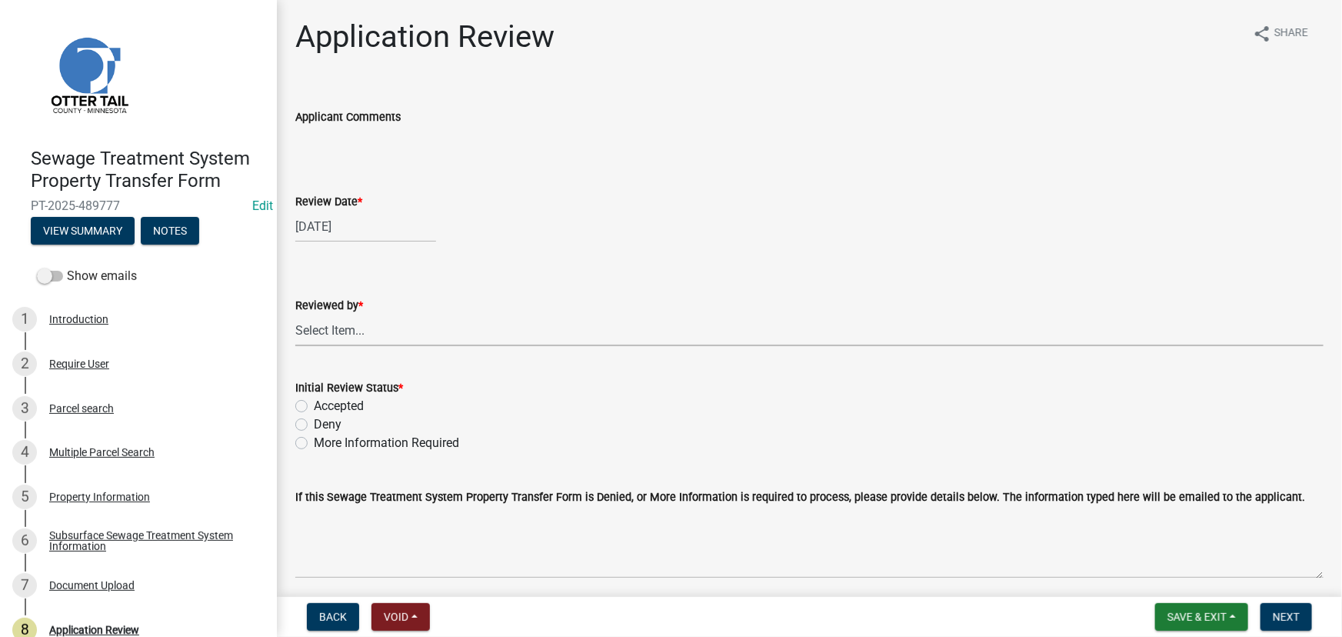
drag, startPoint x: 365, startPoint y: 338, endPoint x: 377, endPoint y: 319, distance: 22.8
click at [365, 338] on select "Select Item... [PERSON_NAME] [PERSON_NAME] [PERSON_NAME] [PERSON_NAME] [PERSON_…" at bounding box center [809, 331] width 1028 height 32
click at [295, 315] on select "Select Item... [PERSON_NAME] [PERSON_NAME] [PERSON_NAME] [PERSON_NAME] [PERSON_…" at bounding box center [809, 331] width 1028 height 32
select select "190fd4c8-42ef-492b-a4a0-a0213555944c"
drag, startPoint x: 351, startPoint y: 396, endPoint x: 361, endPoint y: 400, distance: 10.7
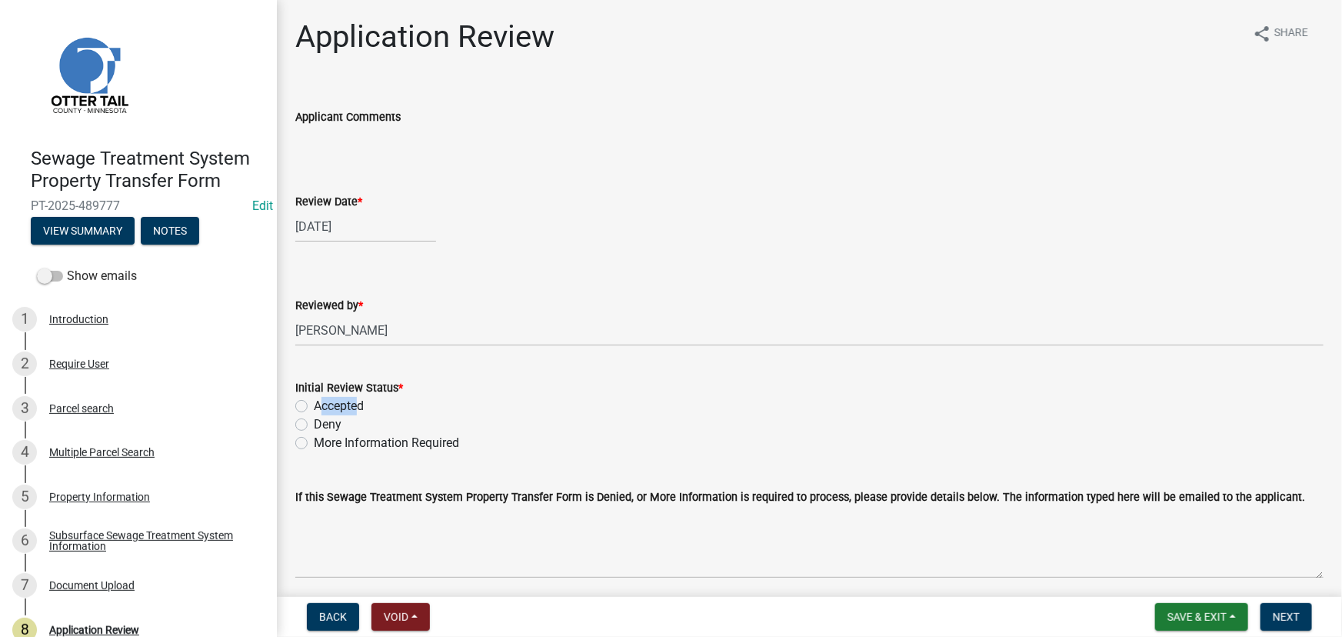
click at [350, 397] on label "Accepted" at bounding box center [339, 406] width 50 height 18
click at [341, 399] on label "Accepted" at bounding box center [339, 406] width 50 height 18
click at [324, 399] on input "Accepted" at bounding box center [319, 402] width 10 height 10
radio input "true"
click at [1276, 614] on span "Next" at bounding box center [1286, 617] width 27 height 12
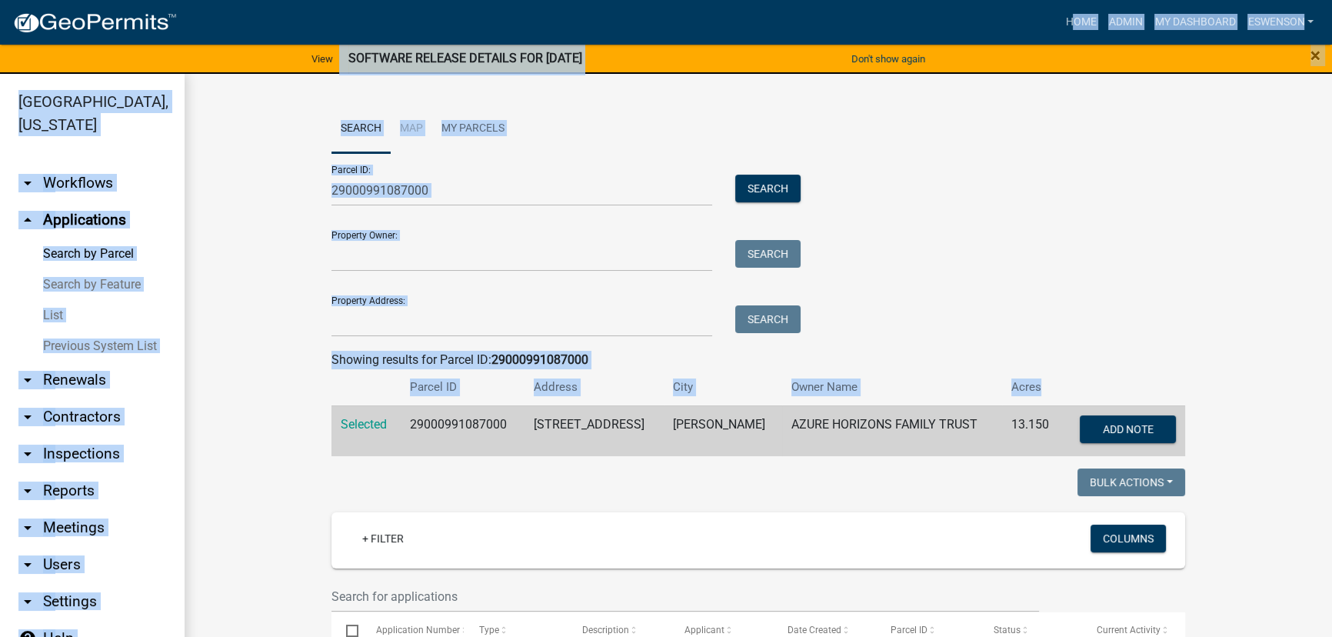
drag, startPoint x: 1004, startPoint y: 387, endPoint x: 269, endPoint y: 29, distance: 816.8
click at [269, 29] on app-client-admin "Toggle drawer menu more_horiz Home Admin My Dashboard eswenson Admin Account Lo…" at bounding box center [666, 329] width 1332 height 654
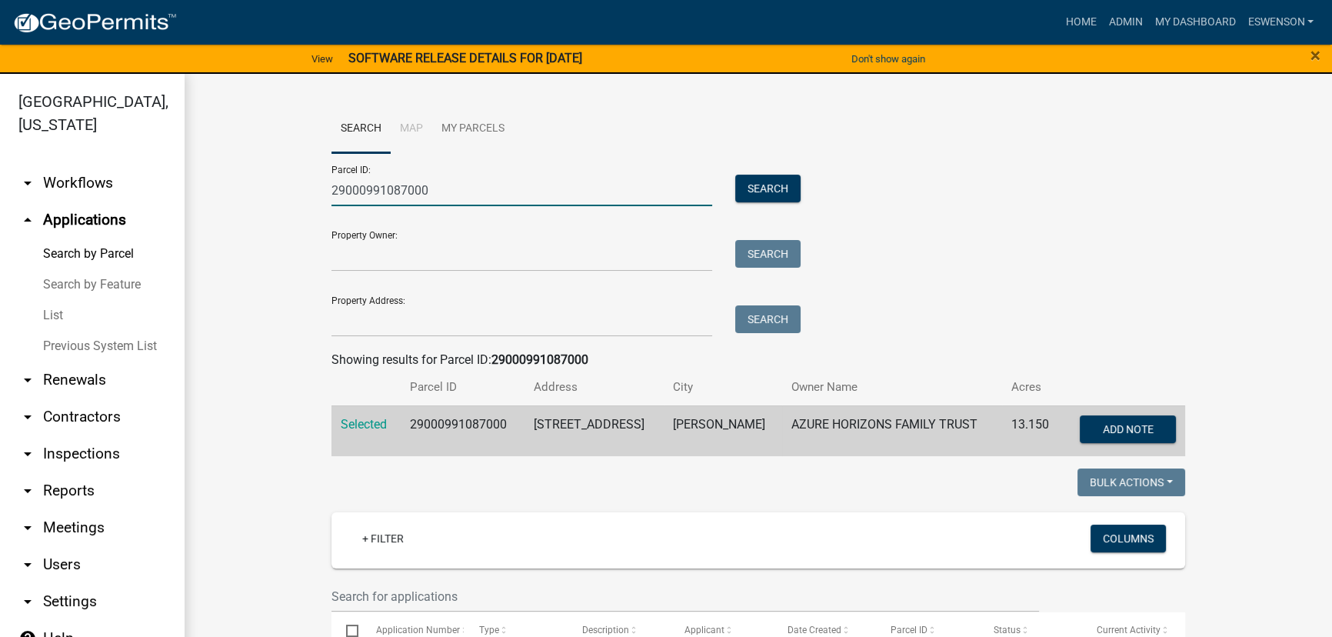
click at [438, 185] on input "29000991087000" at bounding box center [521, 191] width 381 height 32
type input "\"
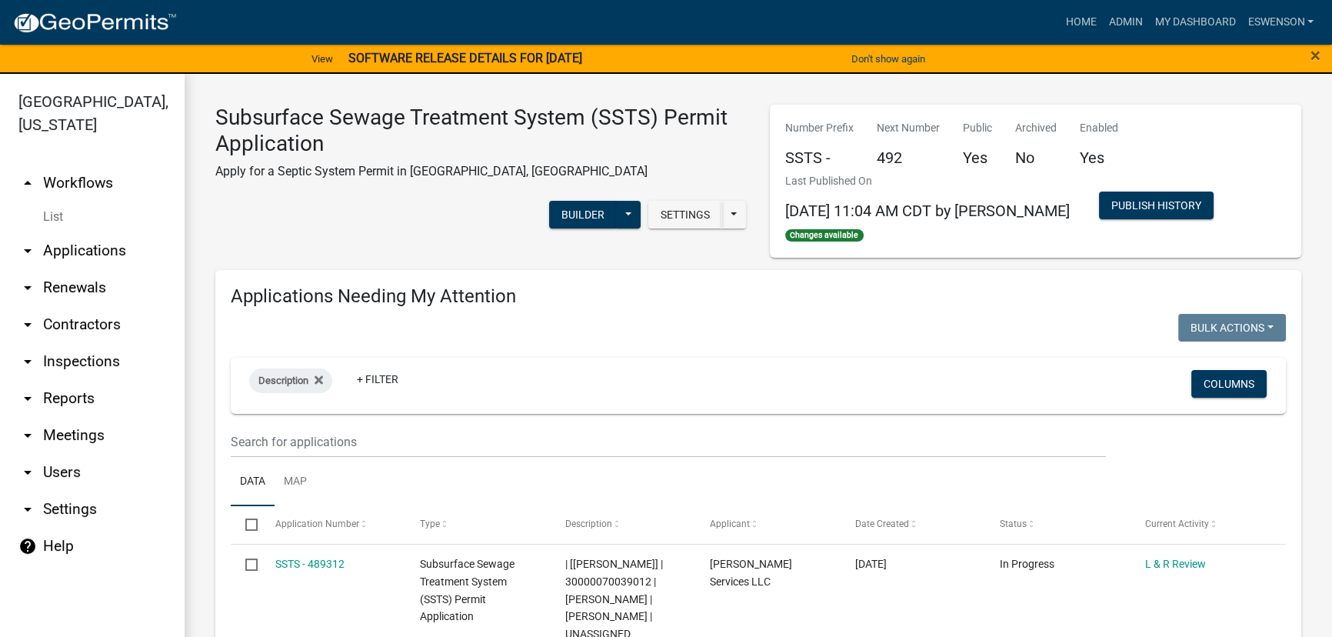
click at [82, 250] on link "arrow_drop_down Applications" at bounding box center [92, 250] width 185 height 37
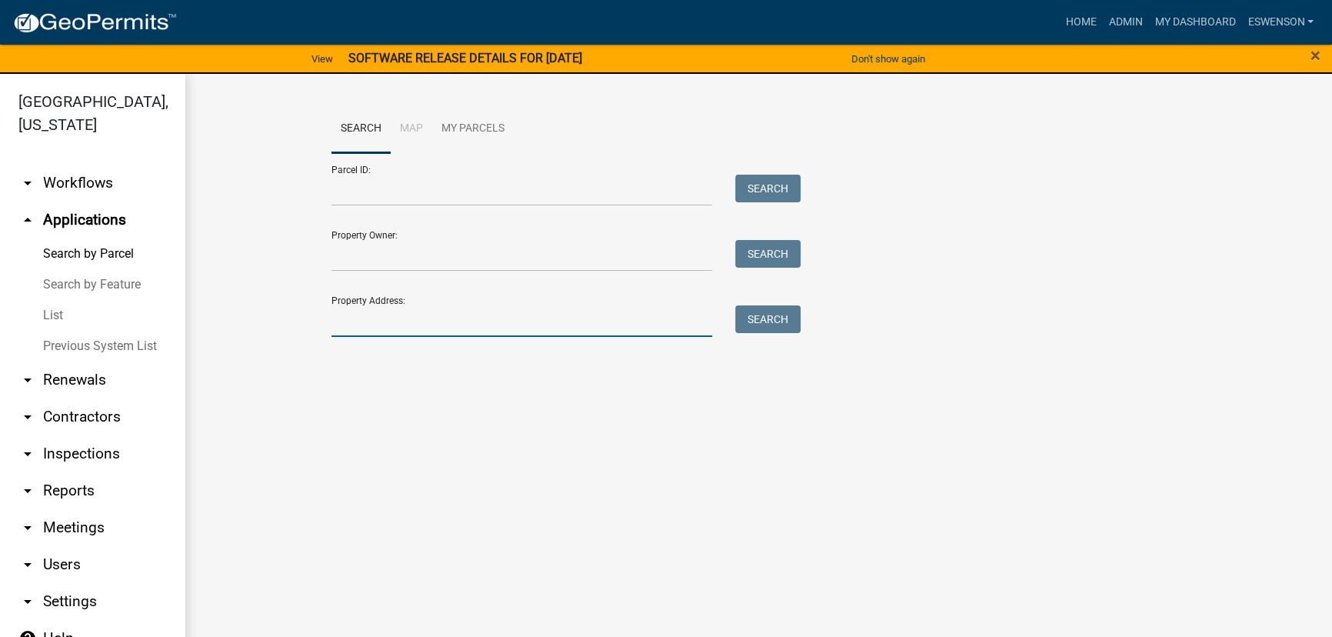
click at [408, 308] on input "Property Address:" at bounding box center [521, 321] width 381 height 32
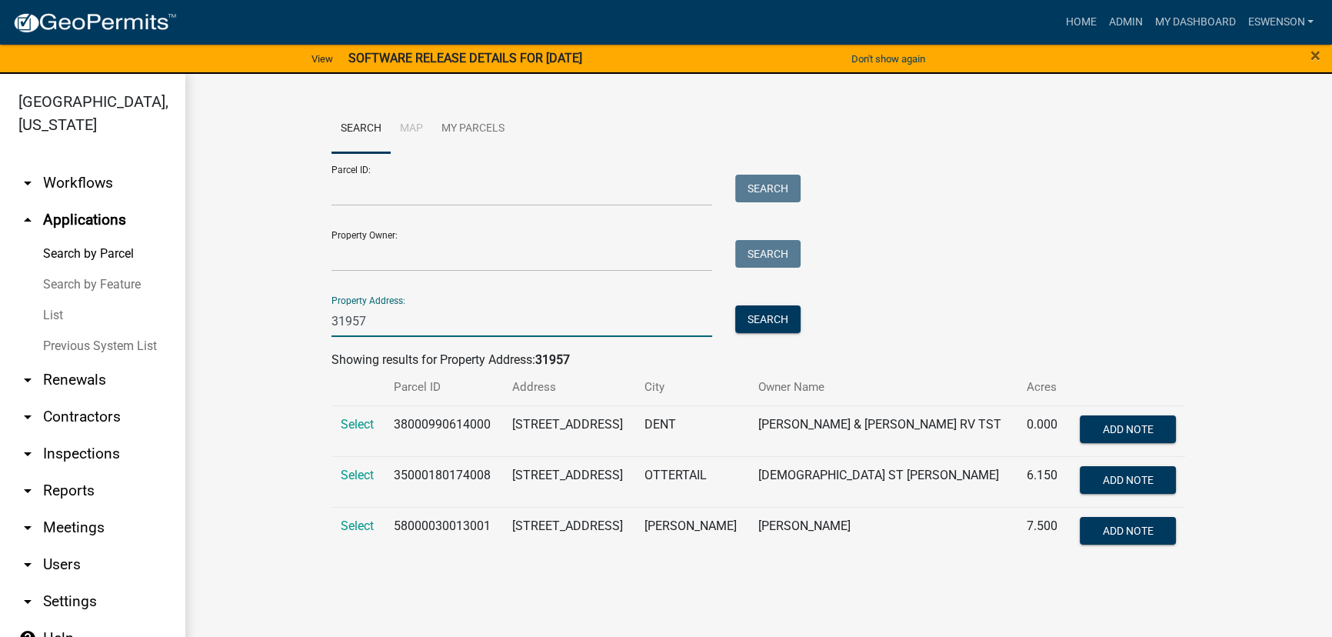
type input "31957"
click at [338, 427] on td "Select" at bounding box center [357, 430] width 53 height 51
click at [343, 426] on span "Select" at bounding box center [357, 424] width 33 height 15
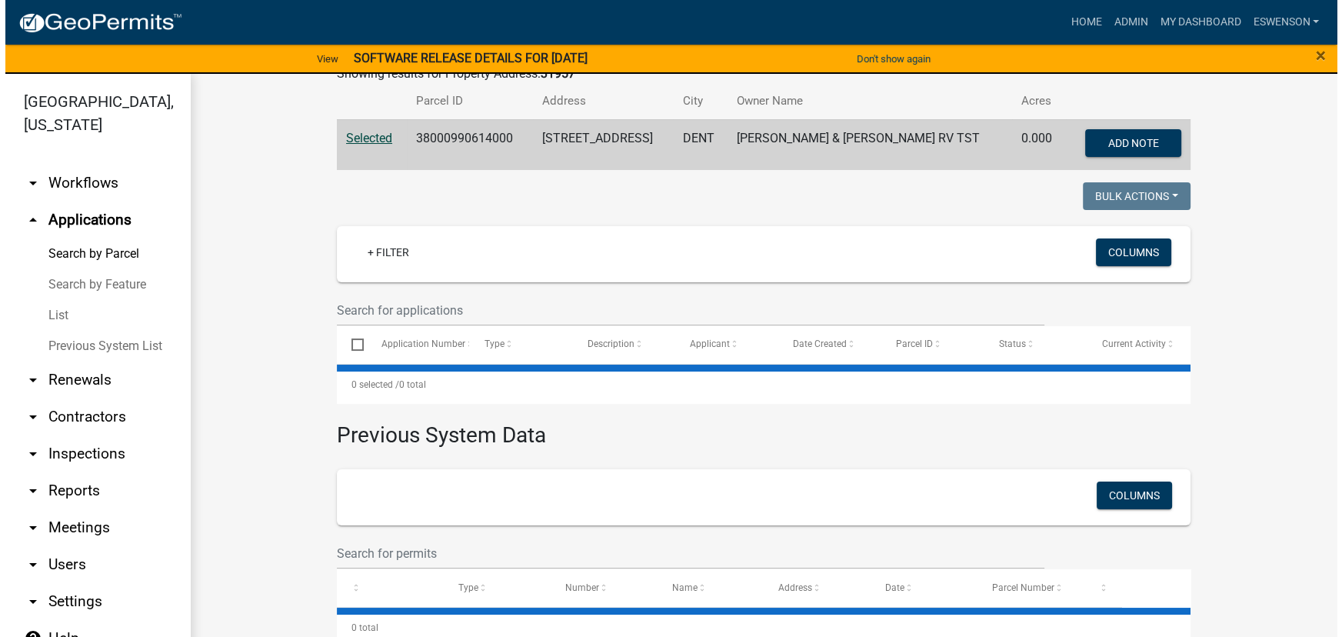
scroll to position [308, 0]
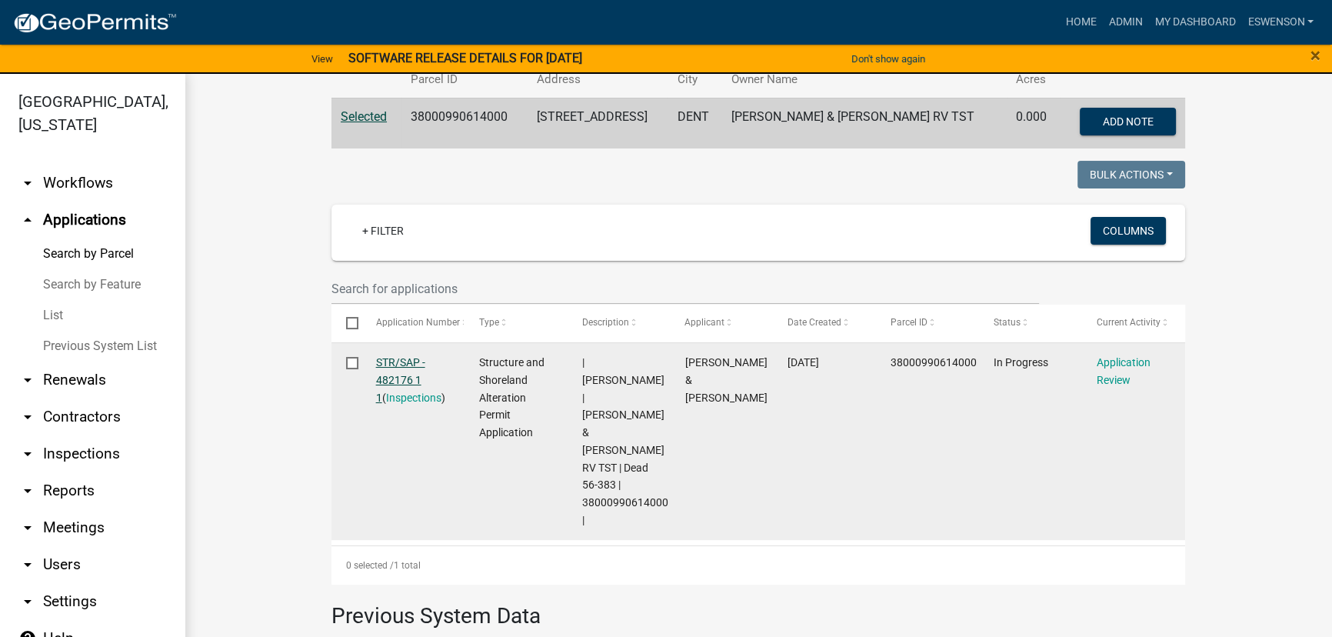
click at [394, 375] on link "STR/SAP - 482176 1 1" at bounding box center [400, 380] width 49 height 48
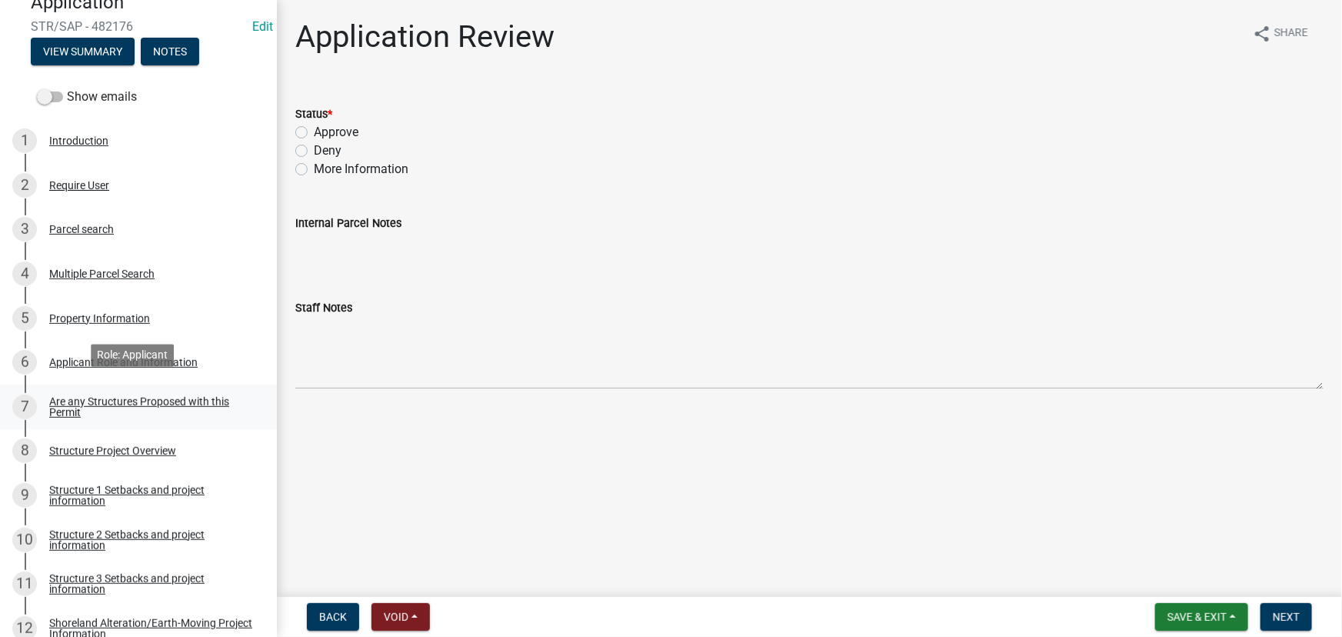
scroll to position [209, 0]
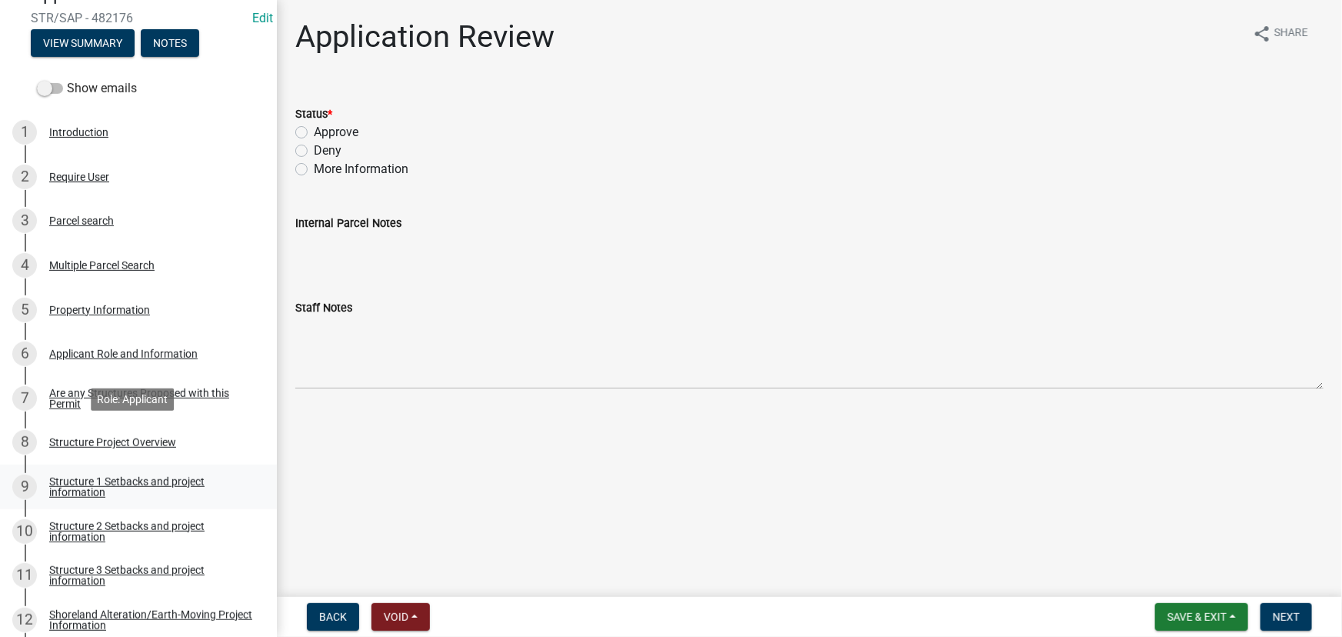
click at [114, 472] on link "9 Structure 1 Setbacks and project information" at bounding box center [138, 486] width 277 height 45
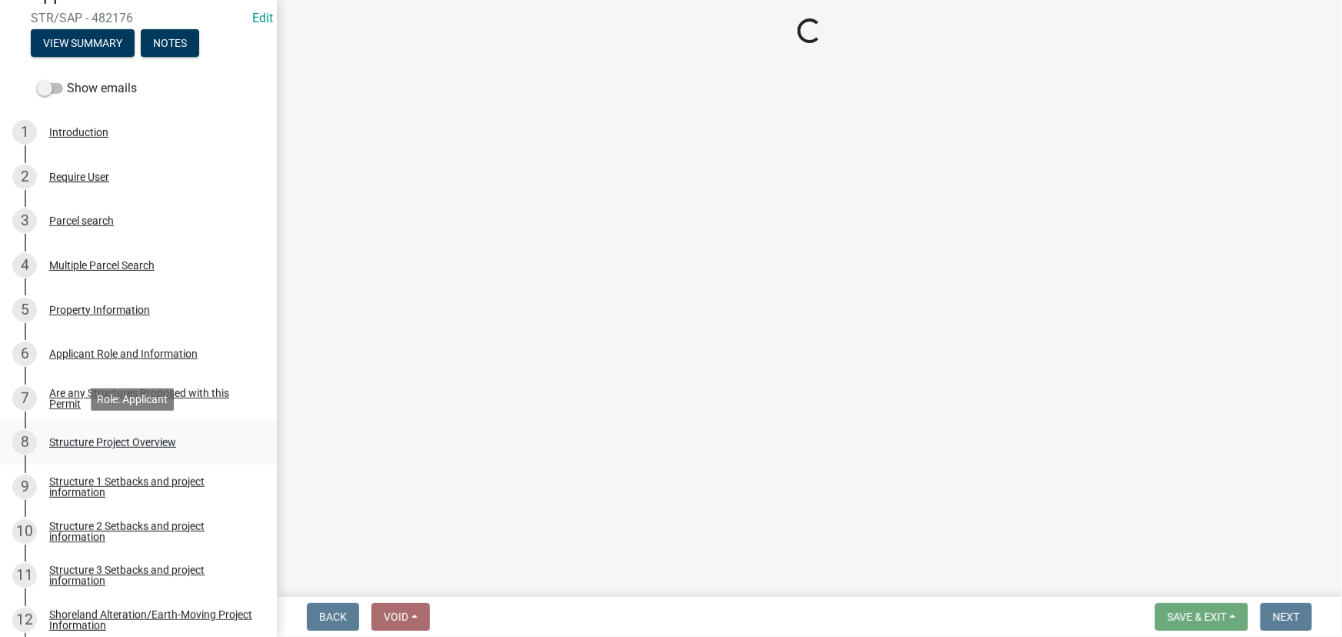
click at [97, 444] on div "Structure Project Overview" at bounding box center [112, 442] width 127 height 11
select select "c185e313-3403-4239-bd61-bb563c58a77a"
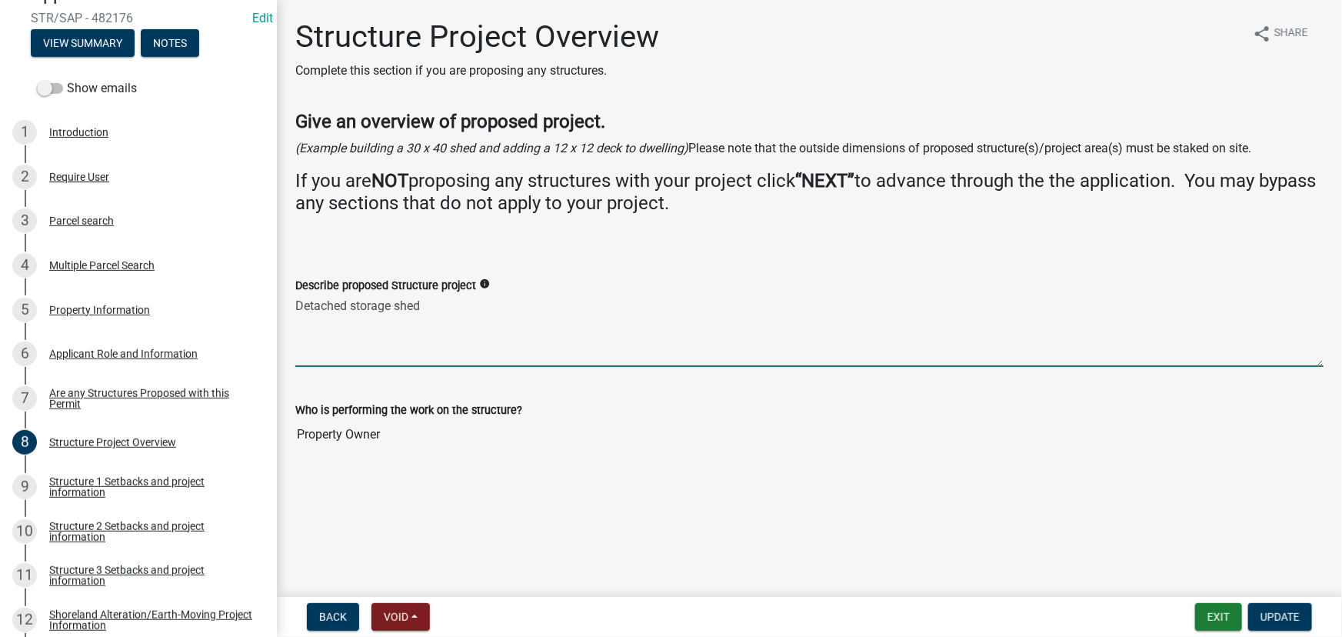
click at [485, 301] on textarea "Detached storage shed" at bounding box center [809, 331] width 1028 height 72
type textarea "Detached storage shed 12x29"
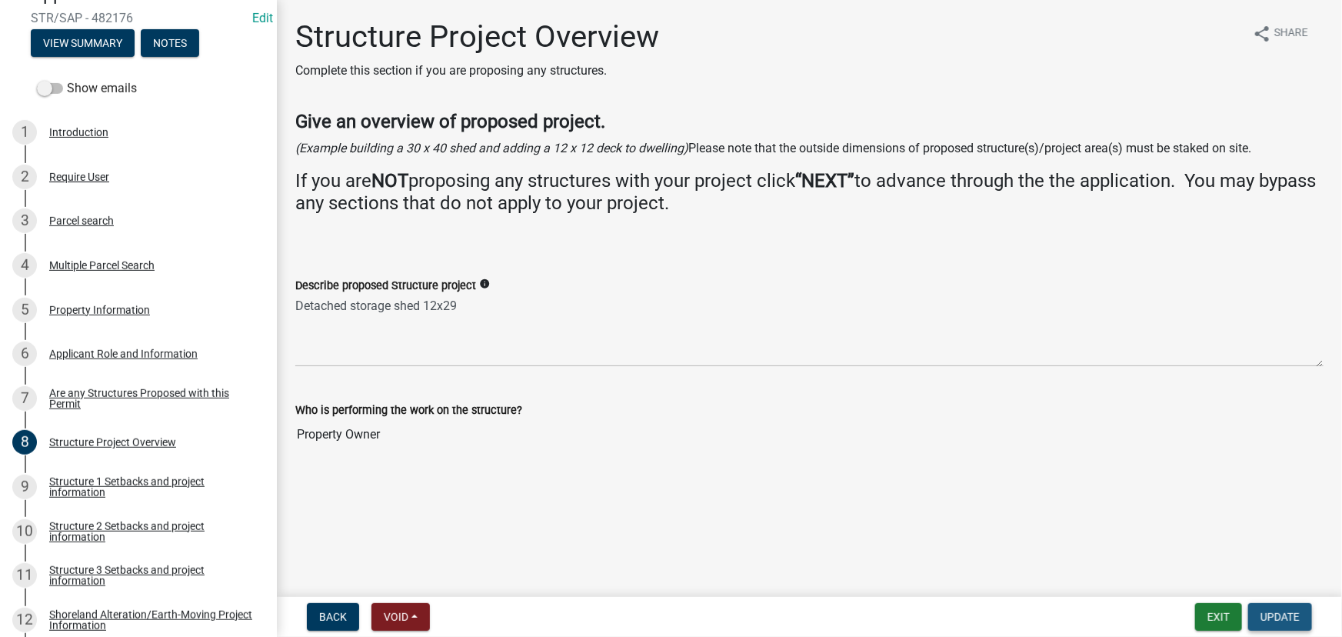
click at [1287, 614] on span "Update" at bounding box center [1279, 617] width 39 height 12
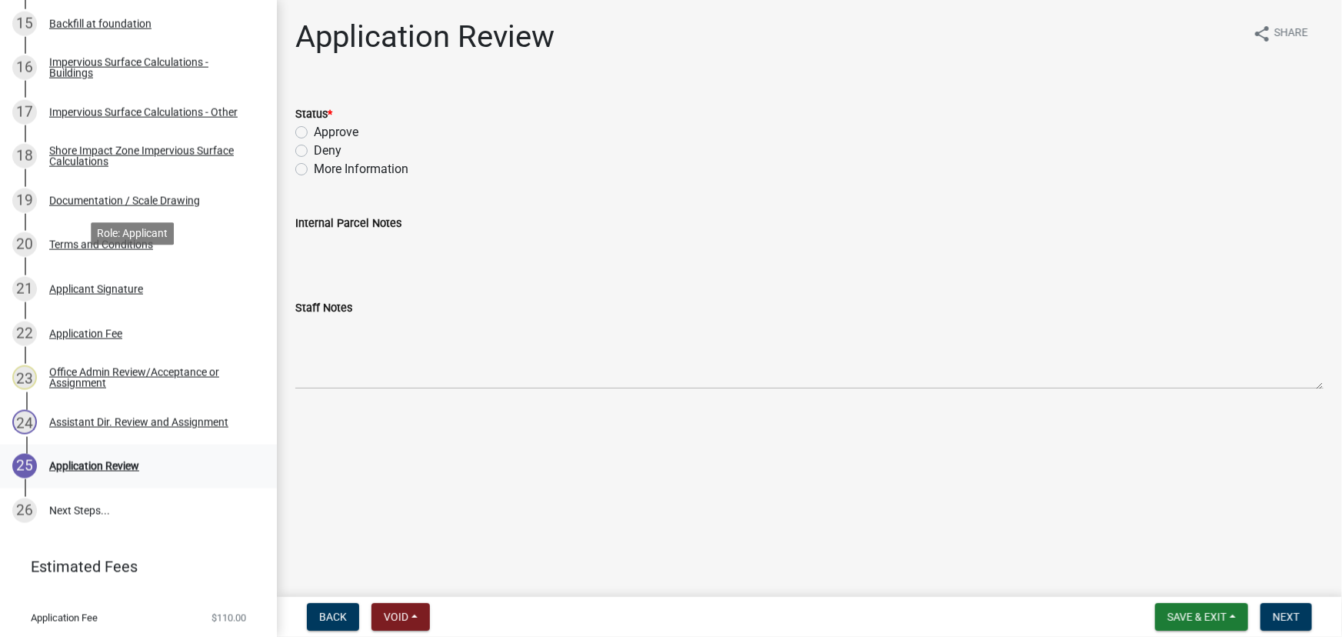
scroll to position [977, 0]
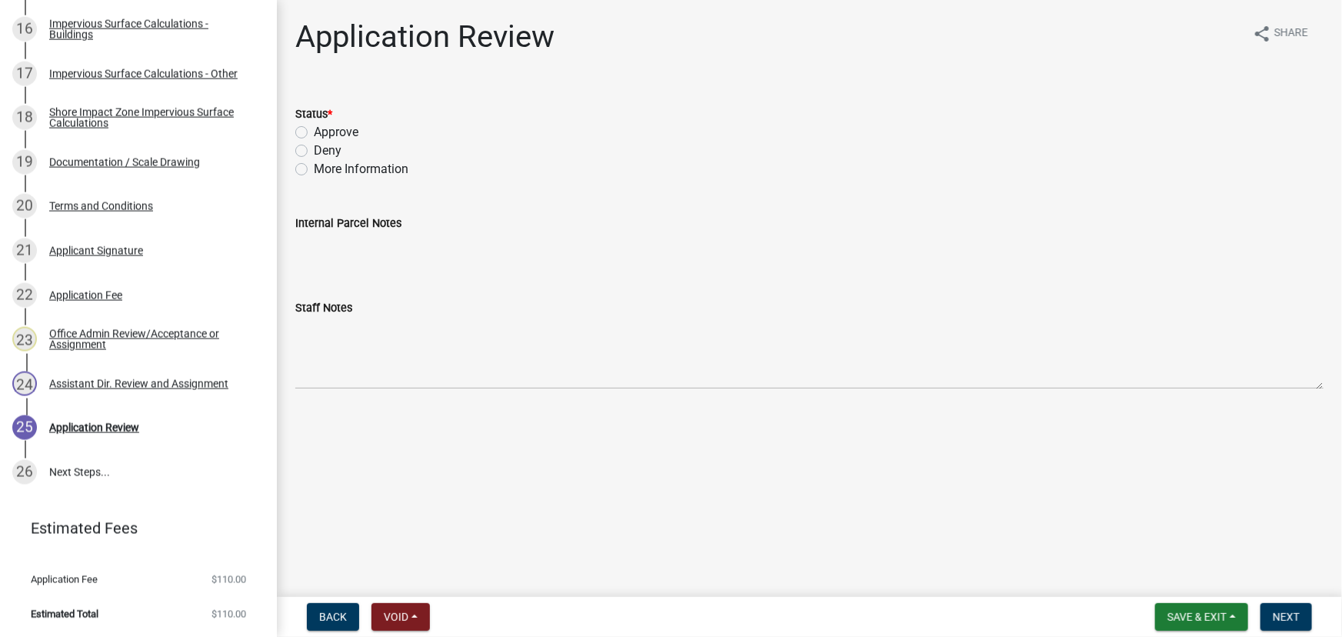
click at [128, 167] on div "Documentation / Scale Drawing" at bounding box center [124, 162] width 151 height 11
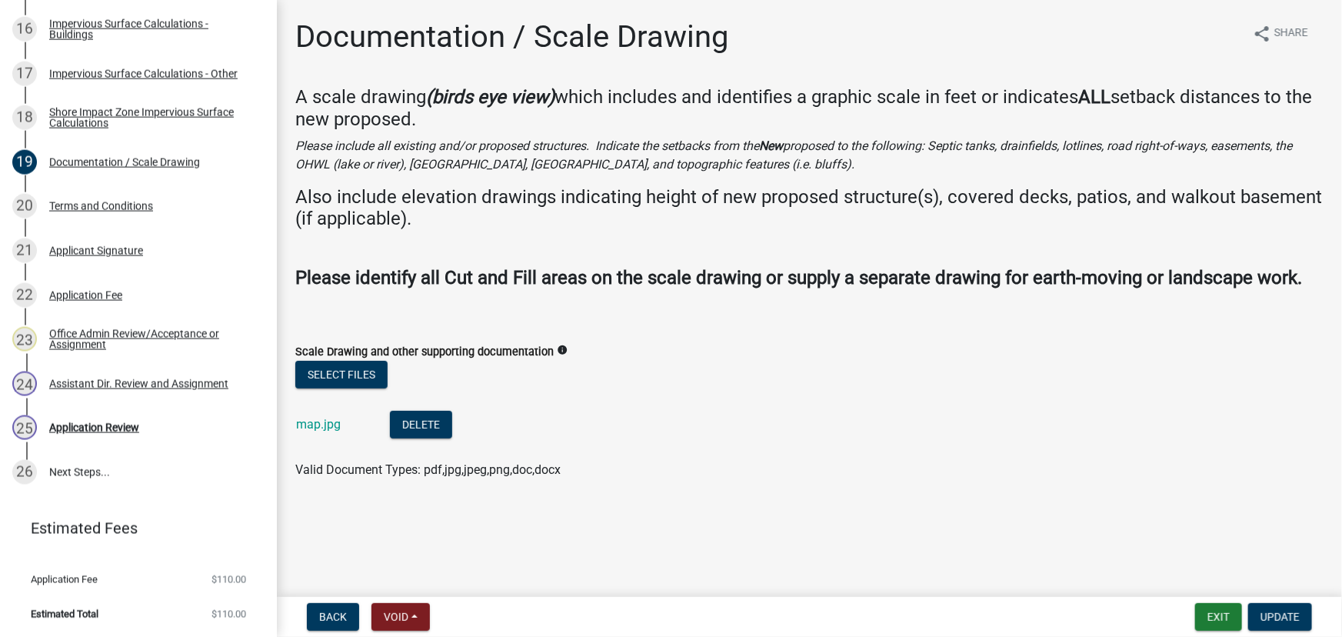
click at [321, 411] on div "map.jpg" at bounding box center [330, 427] width 69 height 32
click at [318, 421] on link "map.jpg" at bounding box center [318, 424] width 45 height 15
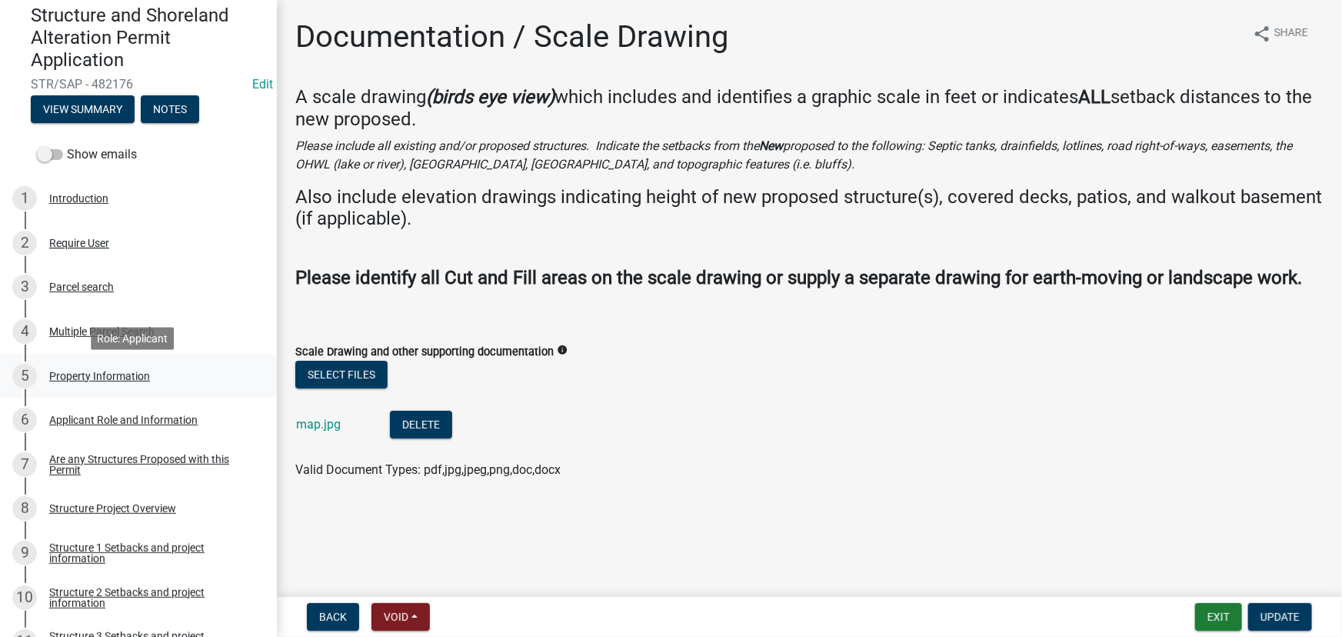
scroll to position [138, 0]
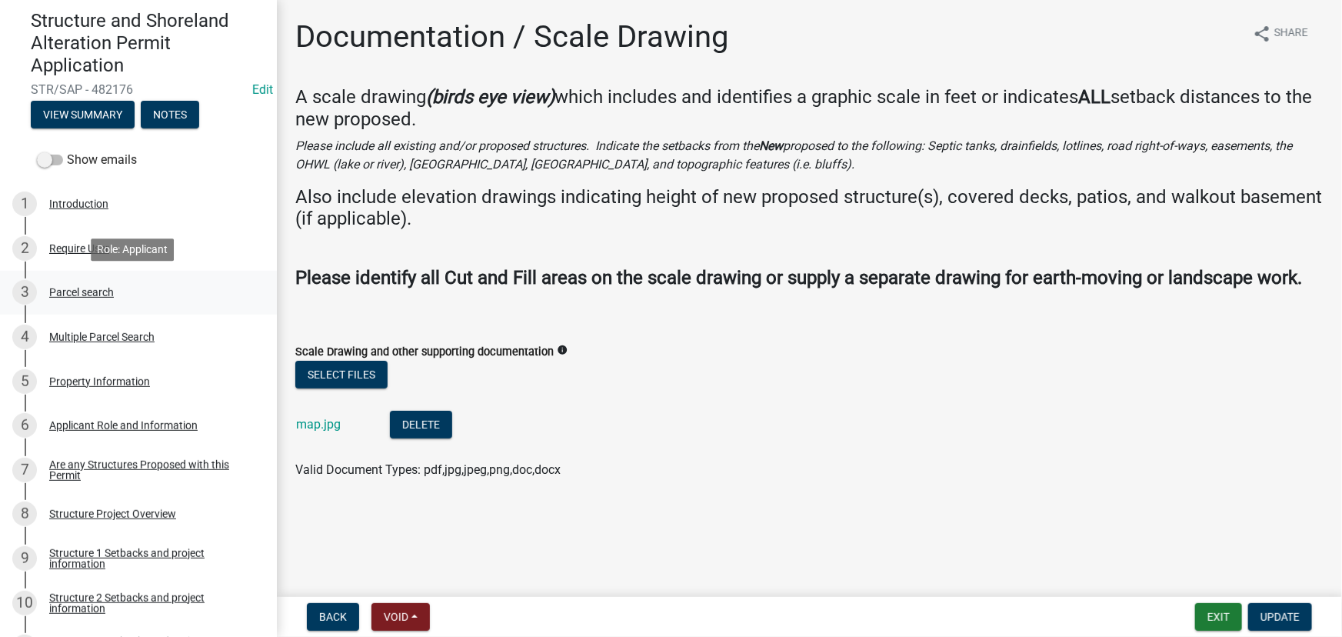
click at [84, 297] on div "Parcel search" at bounding box center [81, 292] width 65 height 11
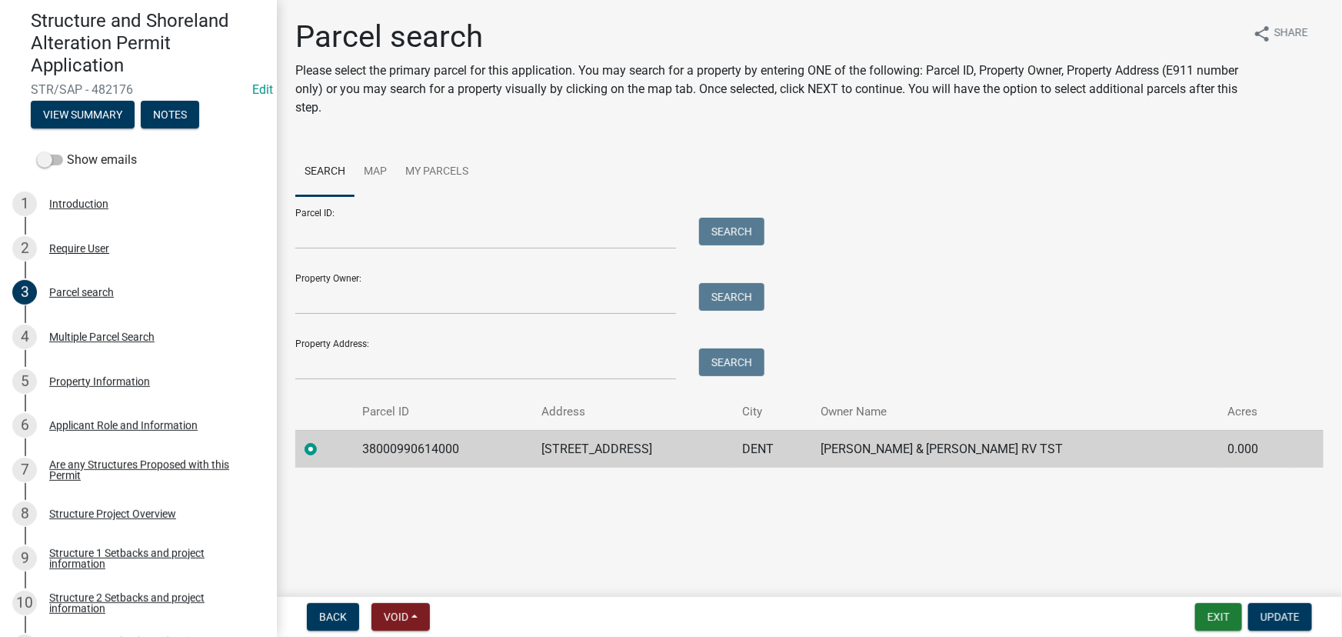
click at [371, 449] on td "38000990614000" at bounding box center [442, 449] width 179 height 38
copy td "38000990614000"
click at [64, 117] on button "View Summary" at bounding box center [83, 115] width 104 height 28
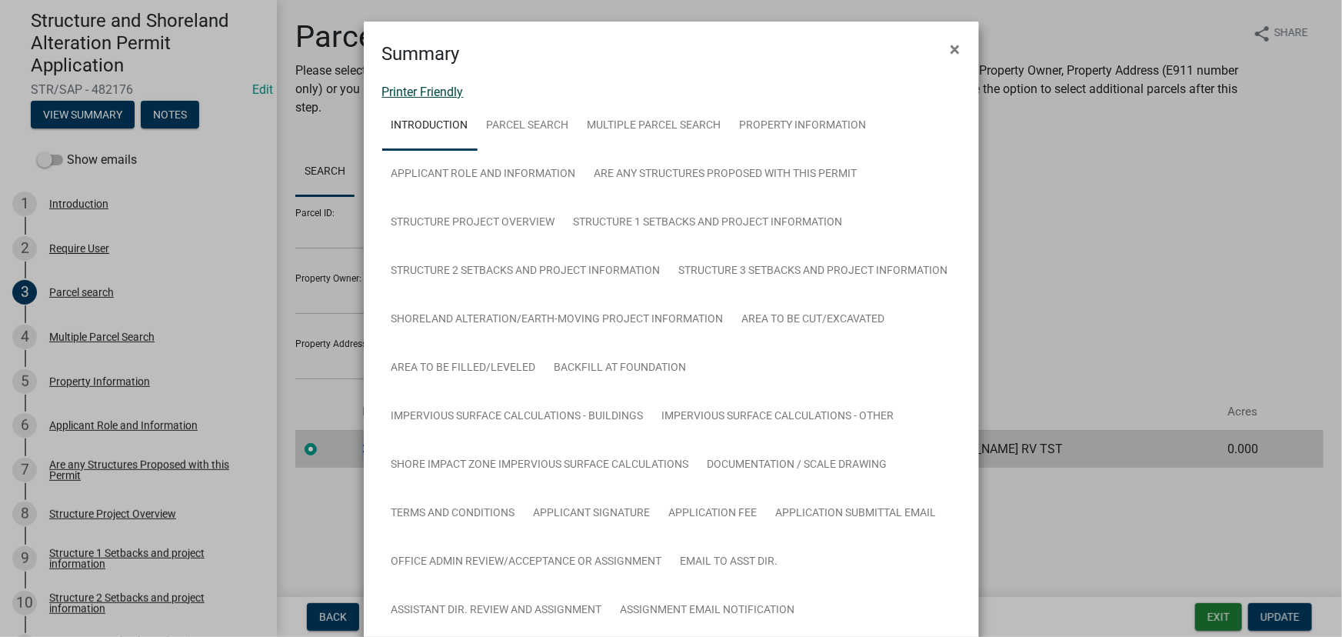
click at [457, 88] on link "Printer Friendly" at bounding box center [423, 92] width 82 height 15
click at [950, 50] on span "×" at bounding box center [955, 49] width 10 height 22
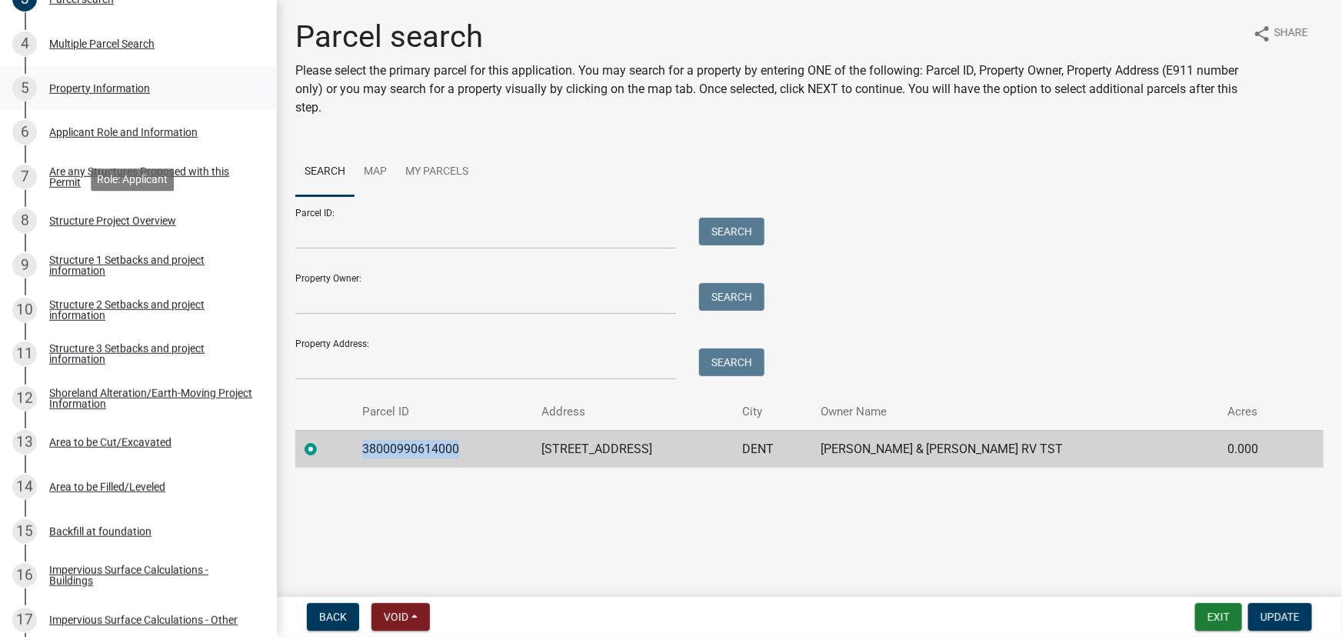
scroll to position [627, 0]
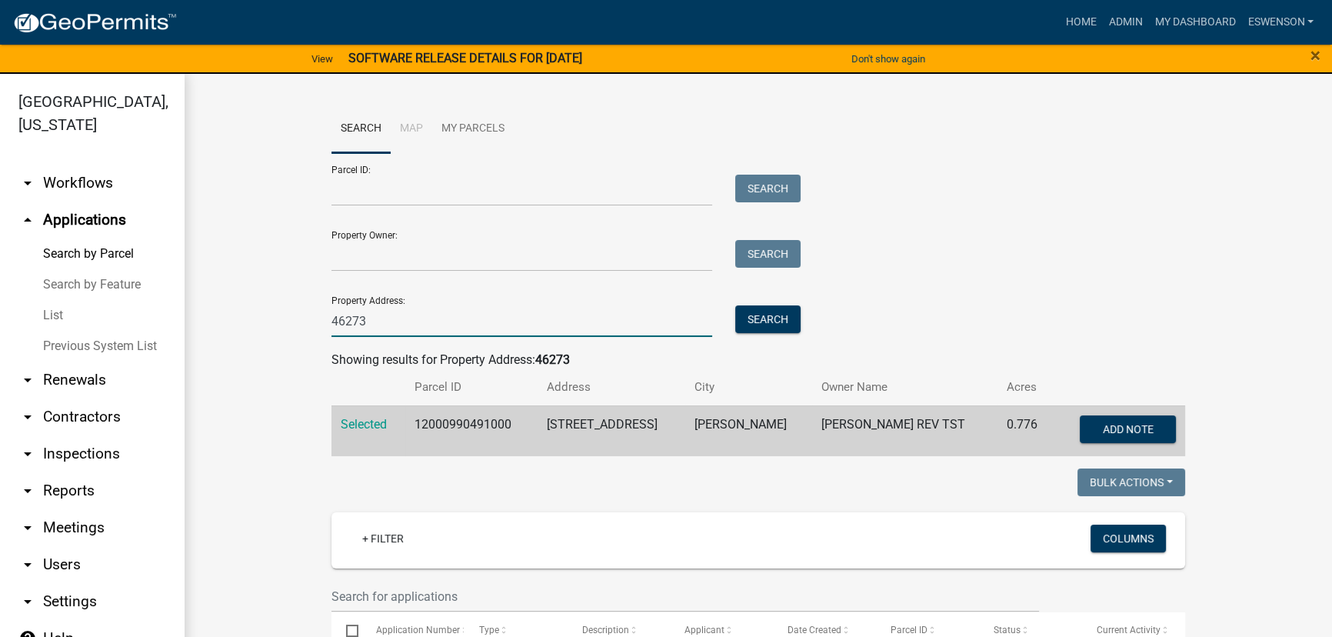
click at [411, 327] on input "46273" at bounding box center [521, 321] width 381 height 32
click at [411, 325] on input "46273" at bounding box center [521, 321] width 381 height 32
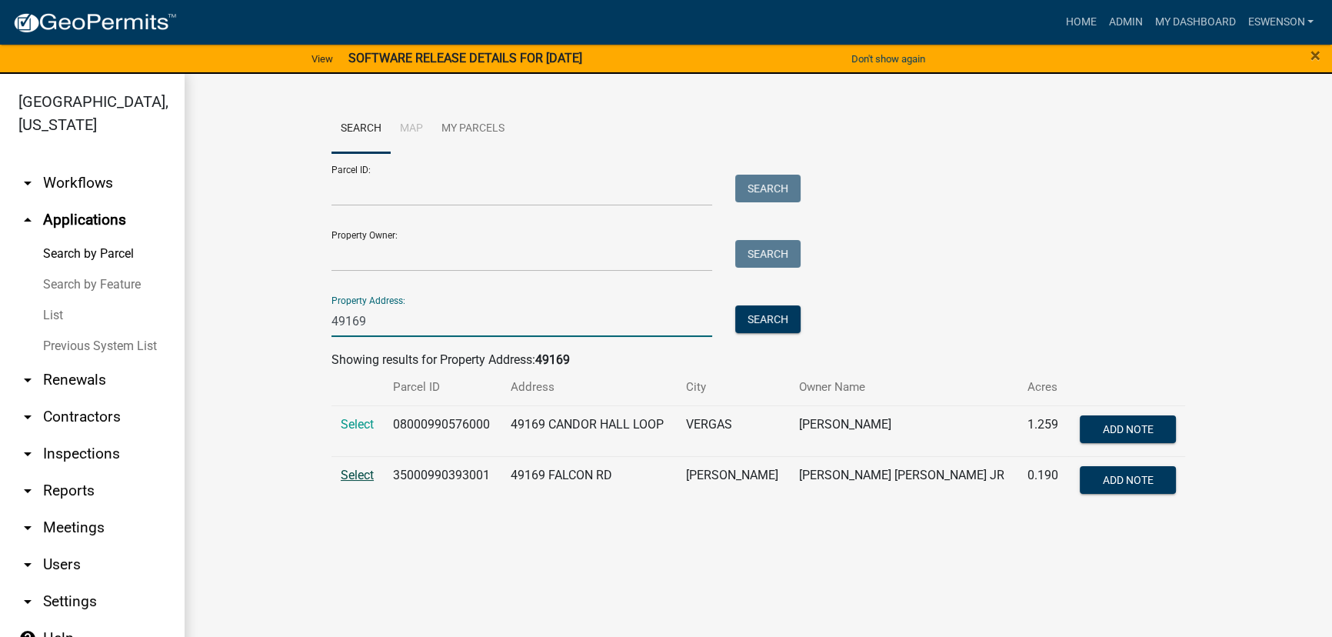
type input "49169"
click at [350, 477] on span "Select" at bounding box center [357, 475] width 33 height 15
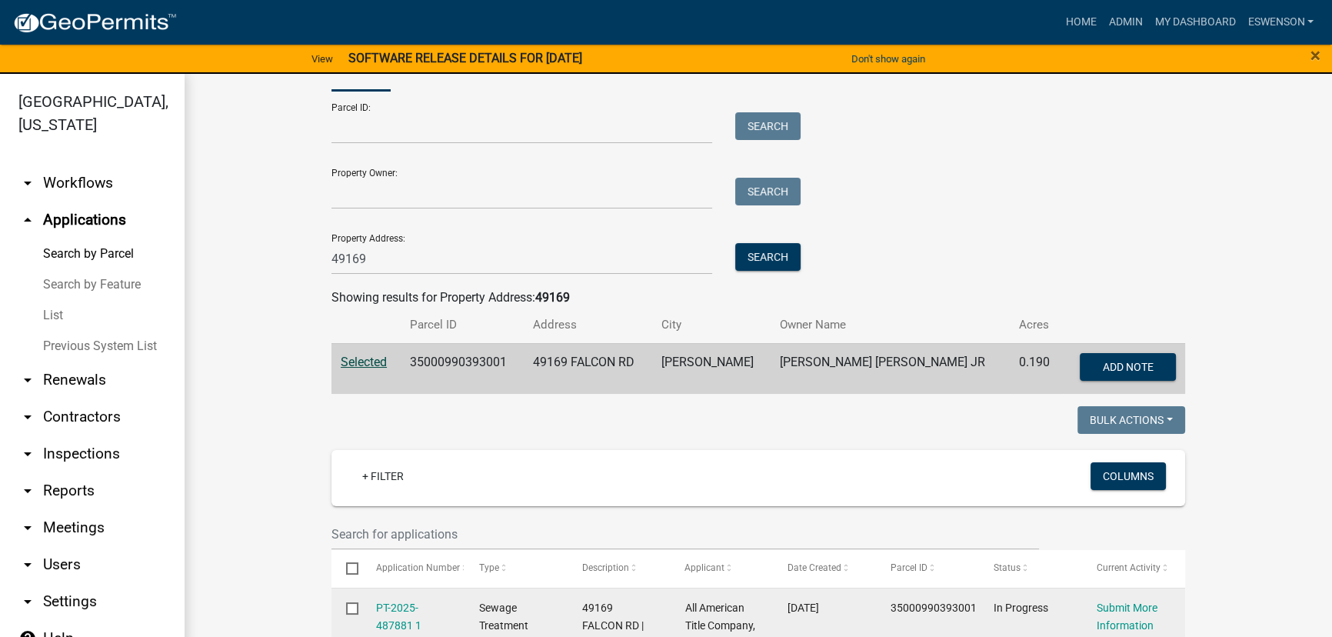
scroll to position [419, 0]
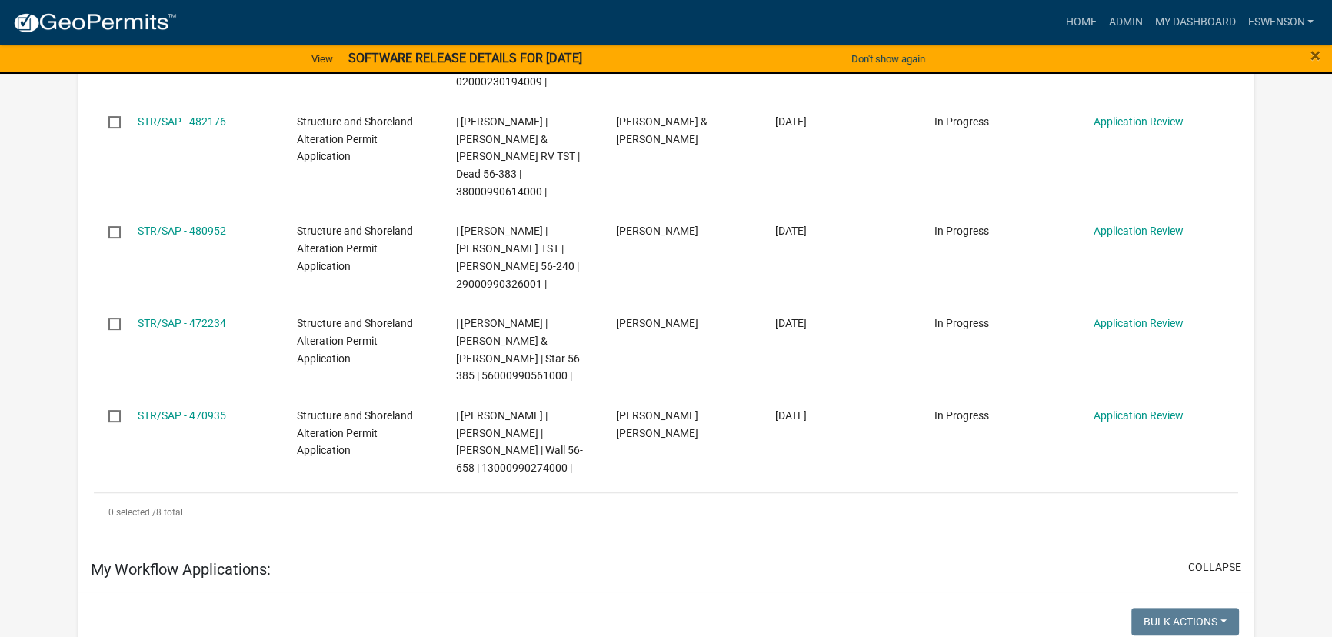
scroll to position [699, 0]
